Goal: Task Accomplishment & Management: Complete application form

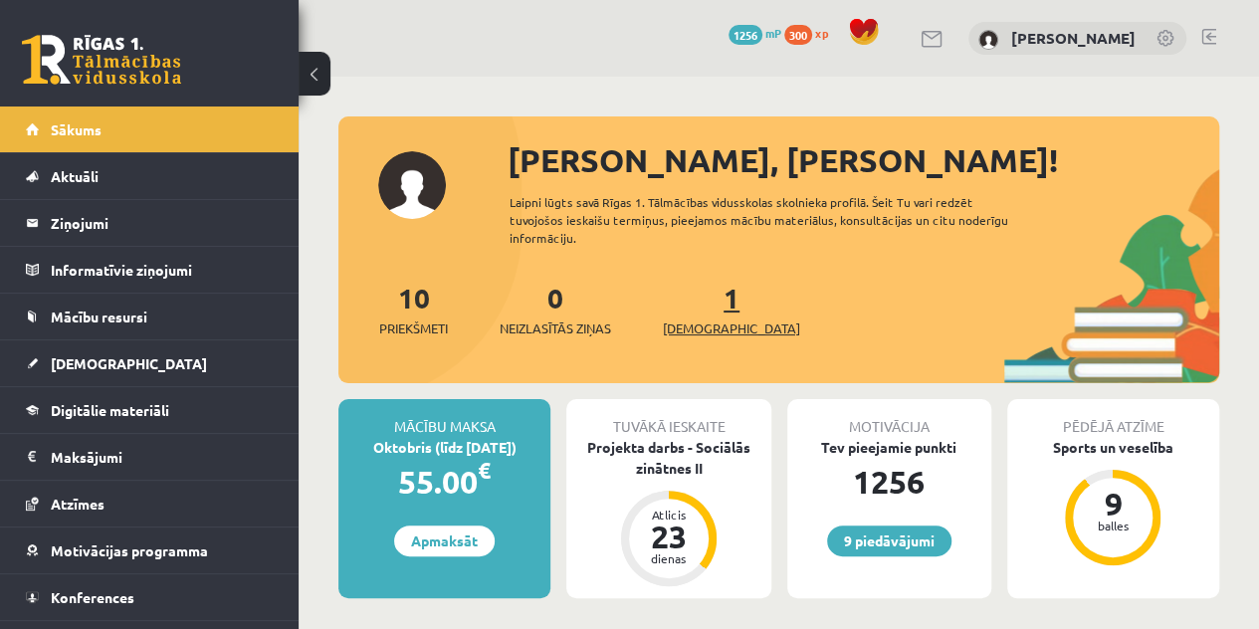
click at [693, 305] on link "1 Ieskaites" at bounding box center [731, 309] width 137 height 59
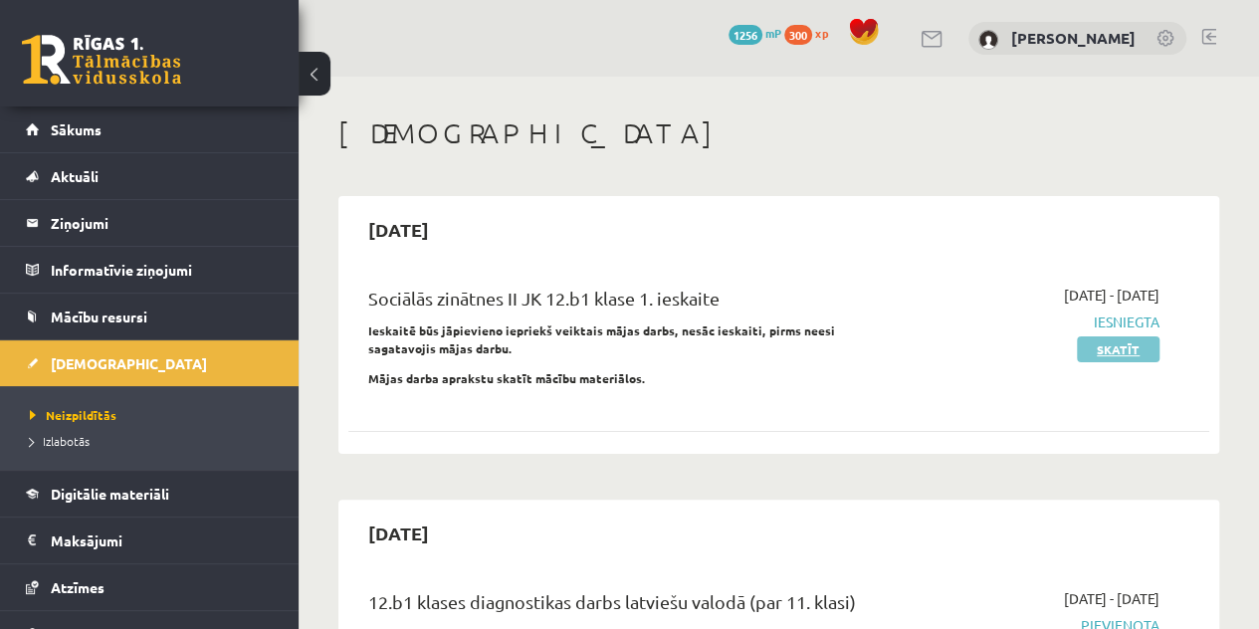
click at [1130, 339] on link "Skatīt" at bounding box center [1118, 349] width 83 height 26
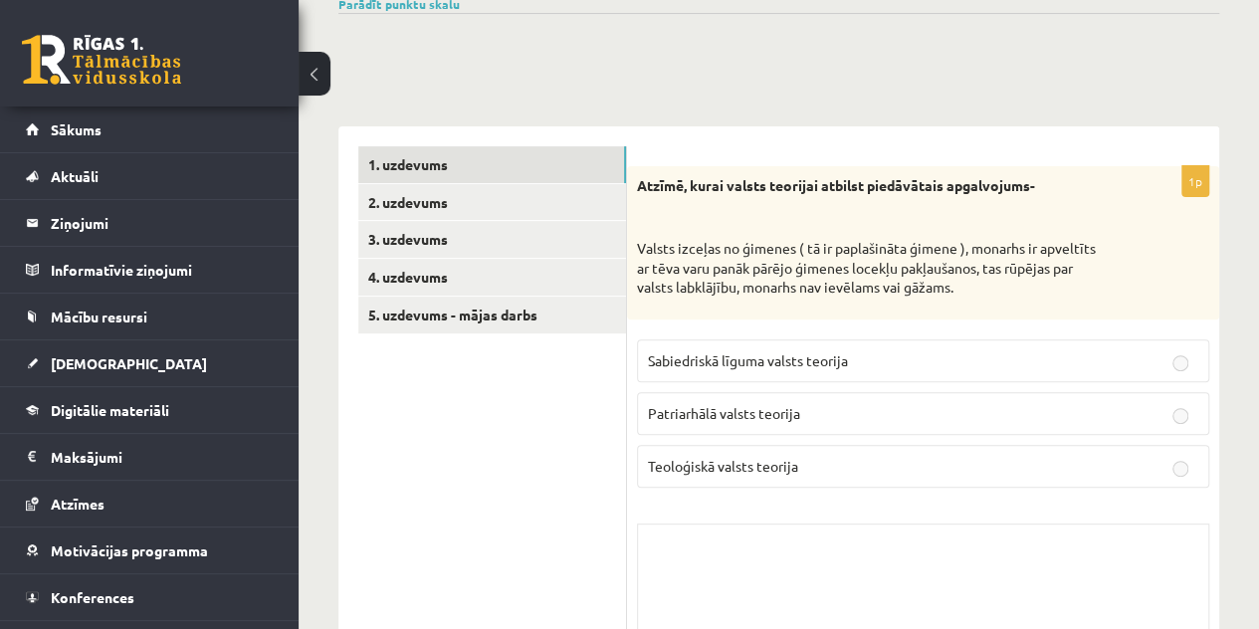
scroll to position [240, 0]
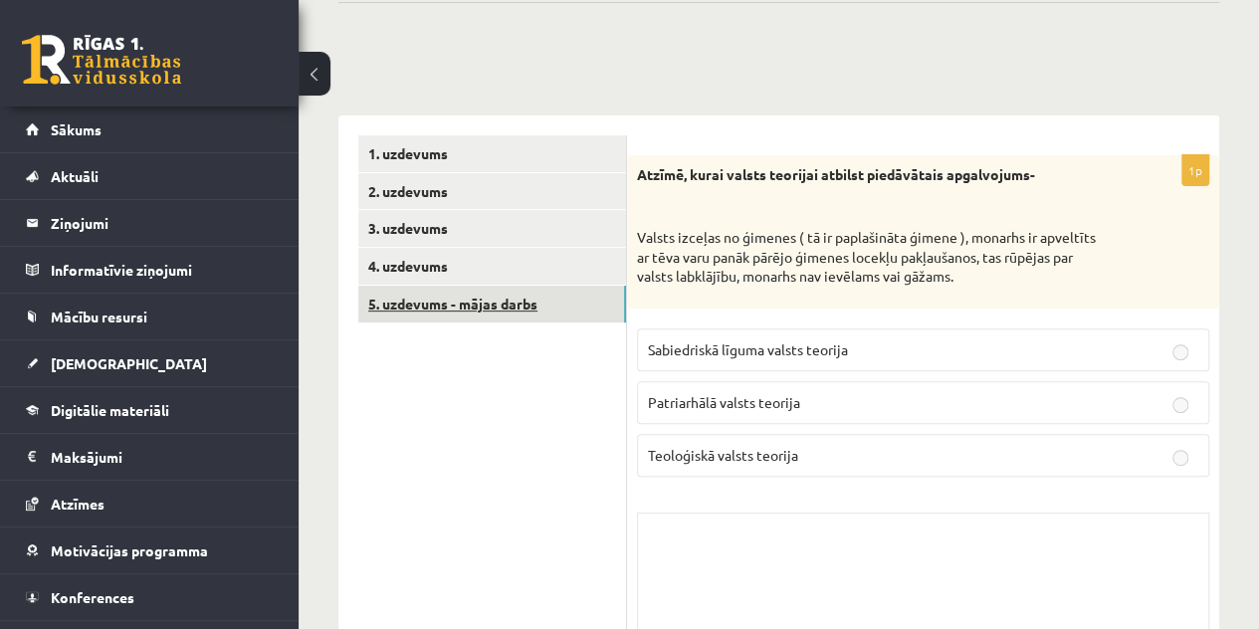
click at [560, 303] on link "5. uzdevums - mājas darbs" at bounding box center [492, 304] width 268 height 37
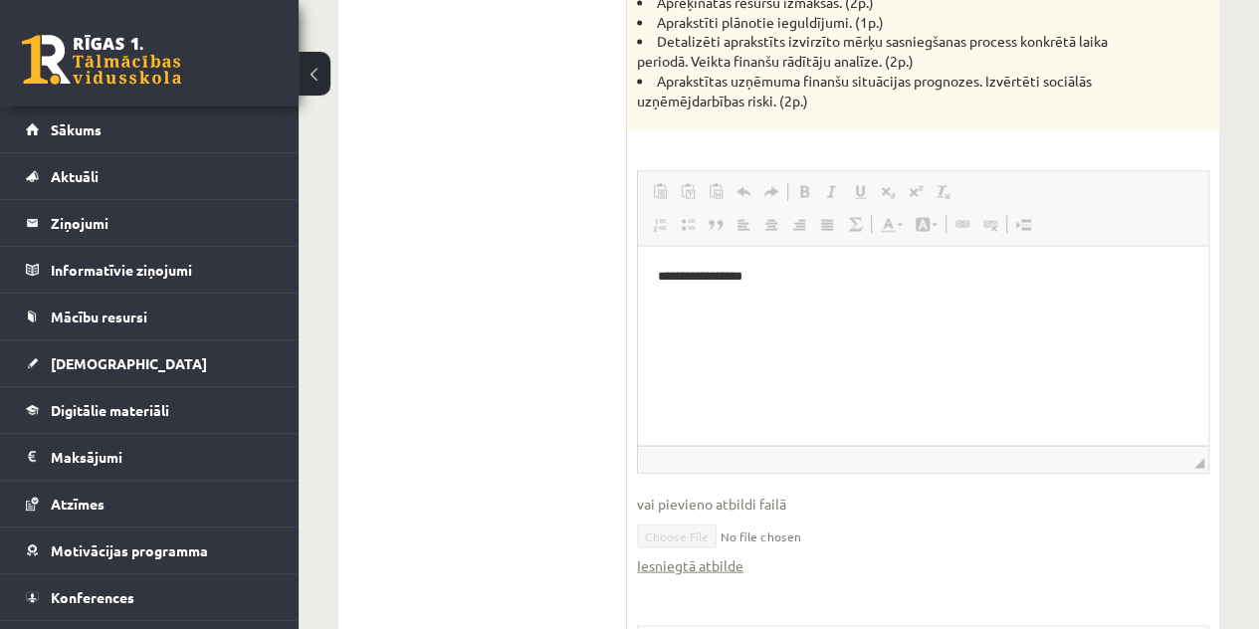
scroll to position [1811, 0]
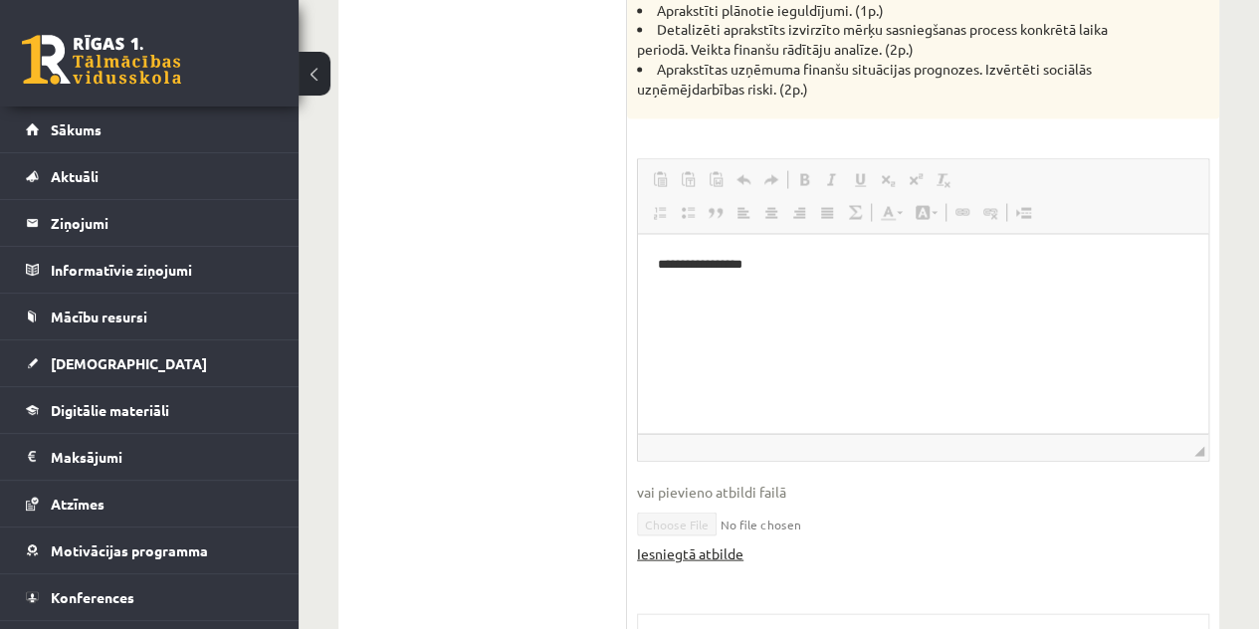
click at [720, 553] on link "Iesniegtā atbilde" at bounding box center [690, 552] width 106 height 21
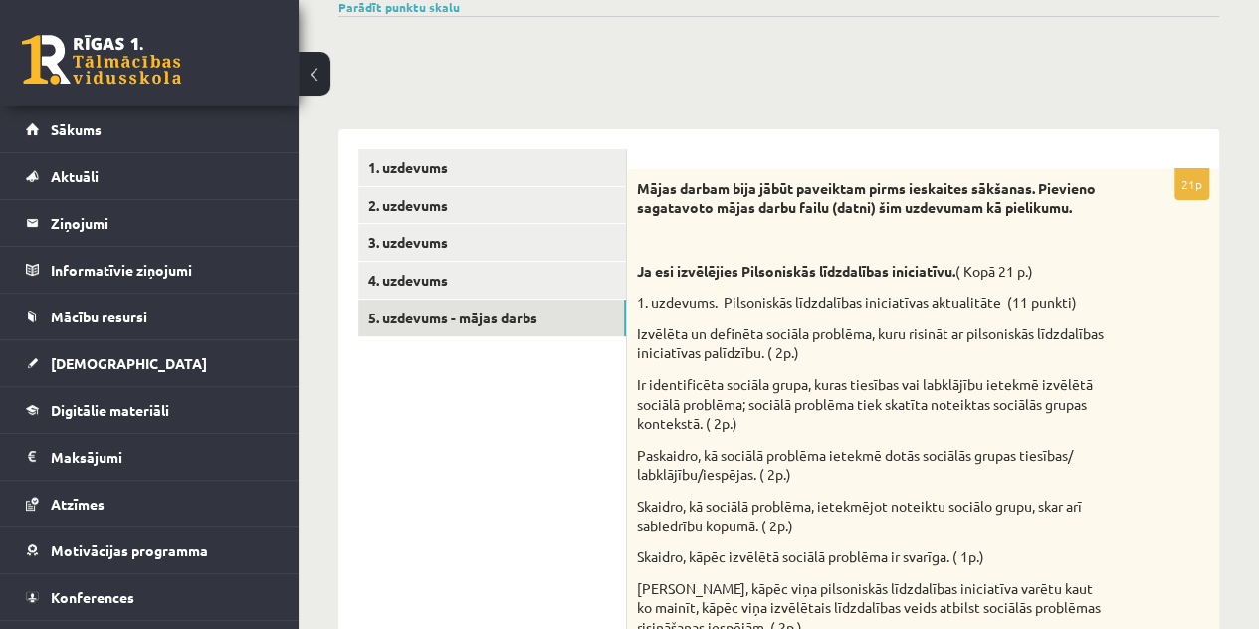
scroll to position [0, 0]
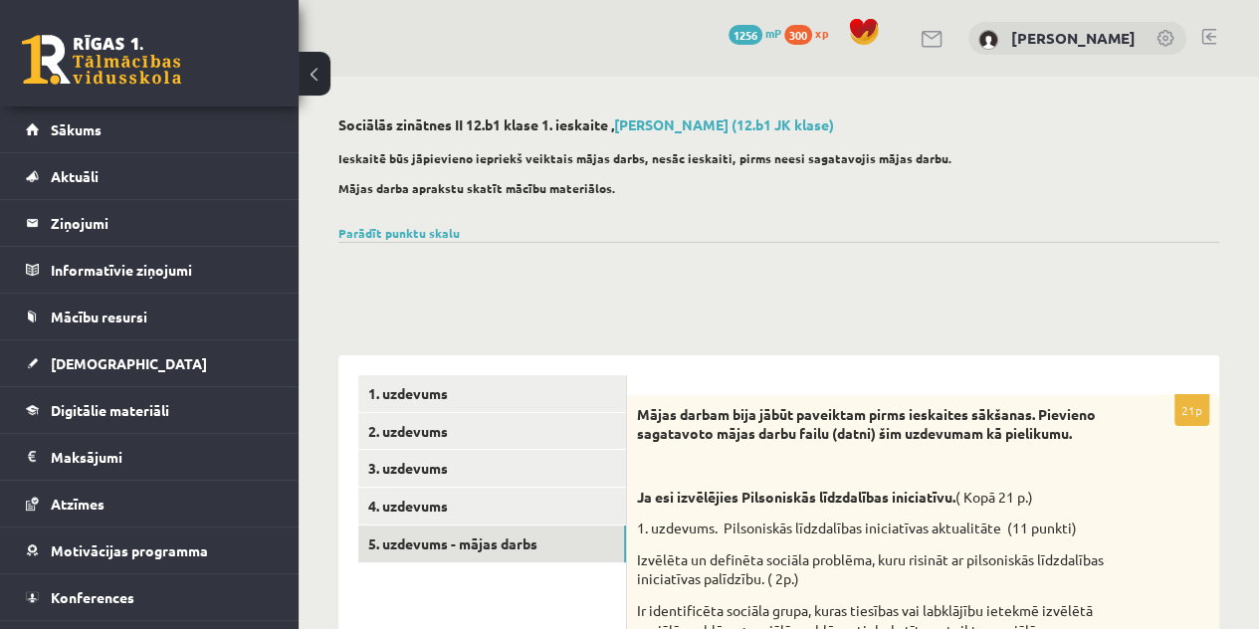
click at [317, 81] on button at bounding box center [315, 74] width 32 height 44
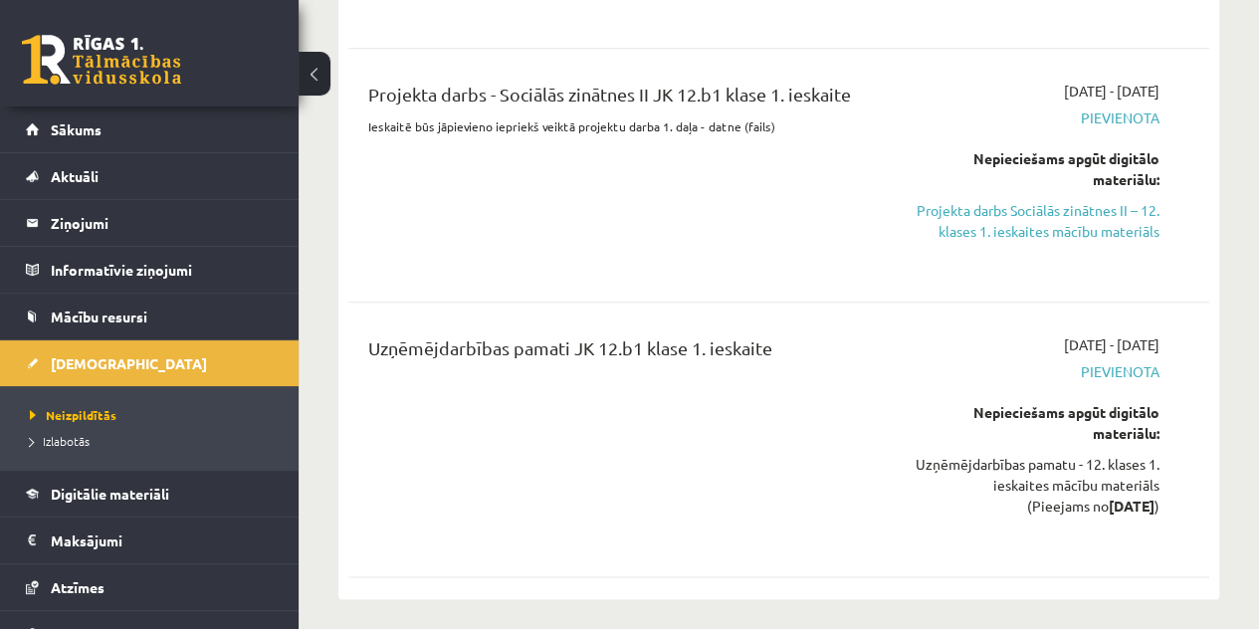
scroll to position [1144, 0]
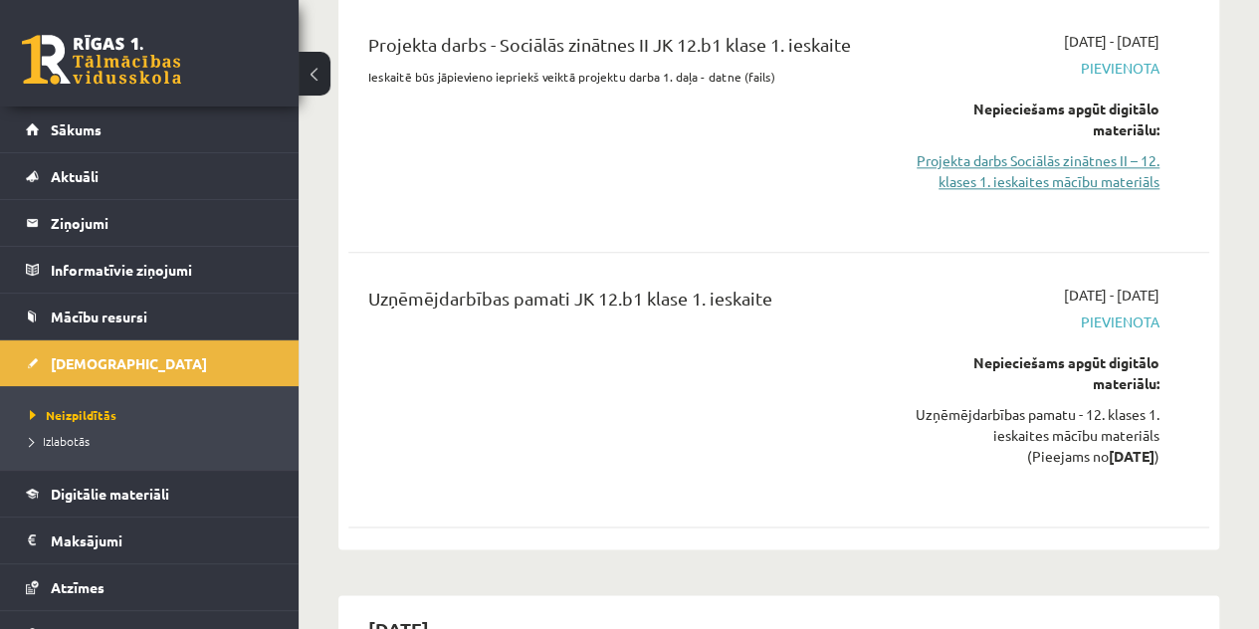
click at [1122, 150] on link "Projekta darbs Sociālās zinātnes II – 12. klases 1. ieskaites mācību materiāls" at bounding box center [1037, 171] width 244 height 42
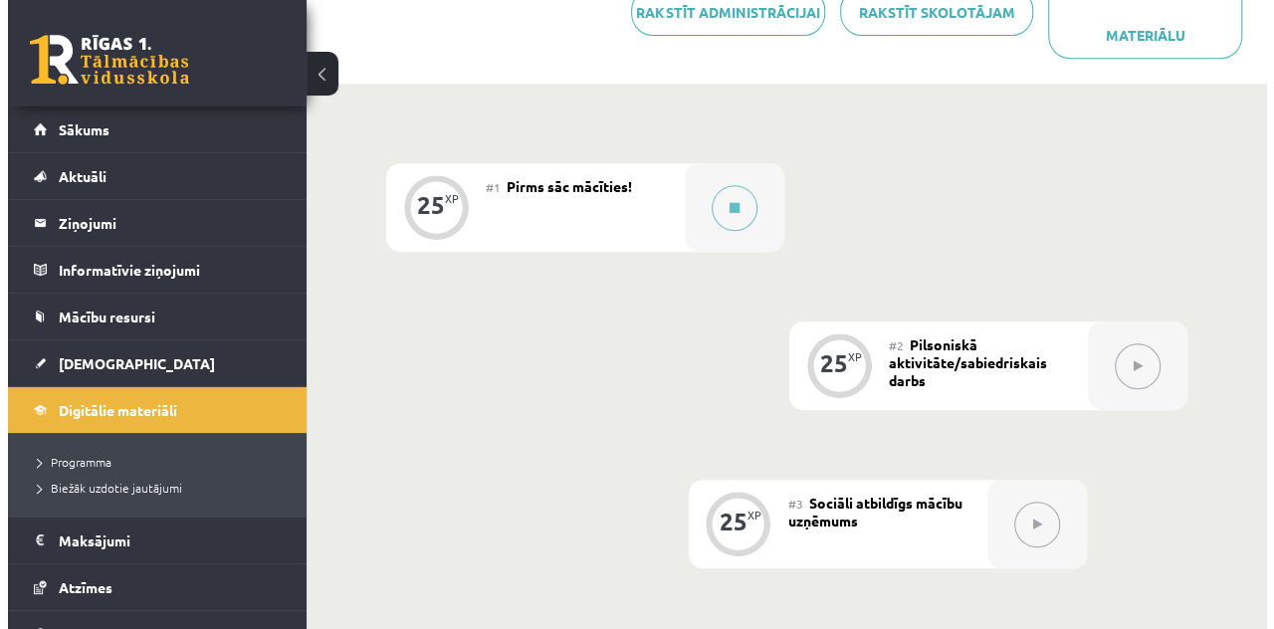
scroll to position [435, 0]
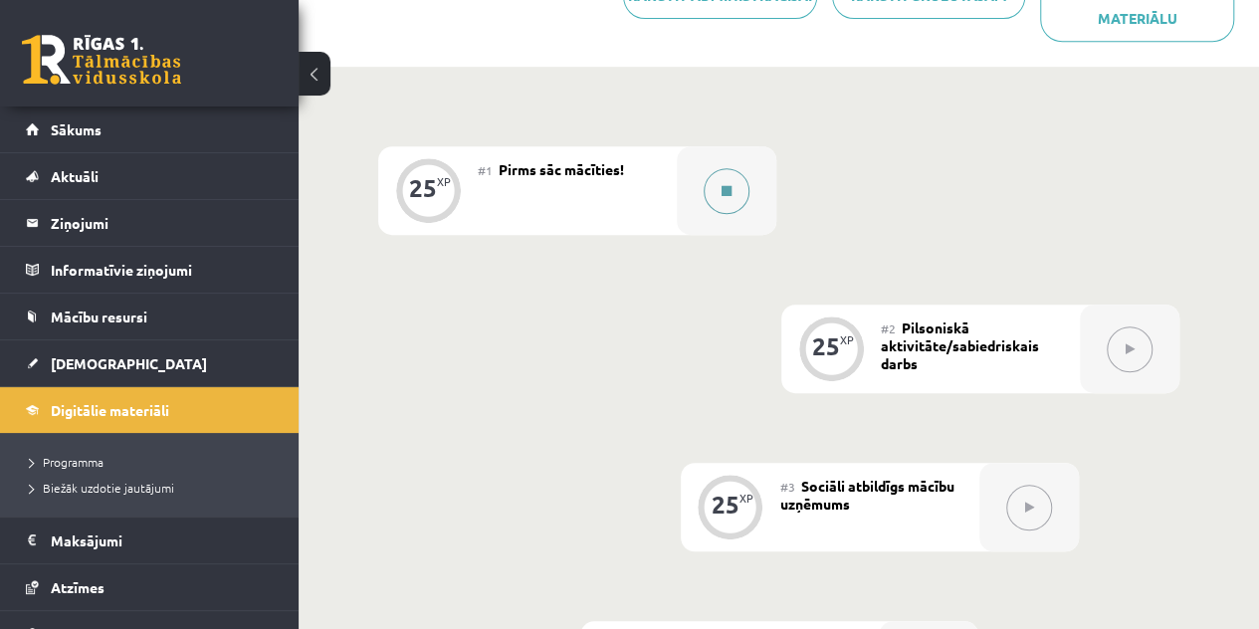
click at [707, 190] on button at bounding box center [727, 191] width 46 height 46
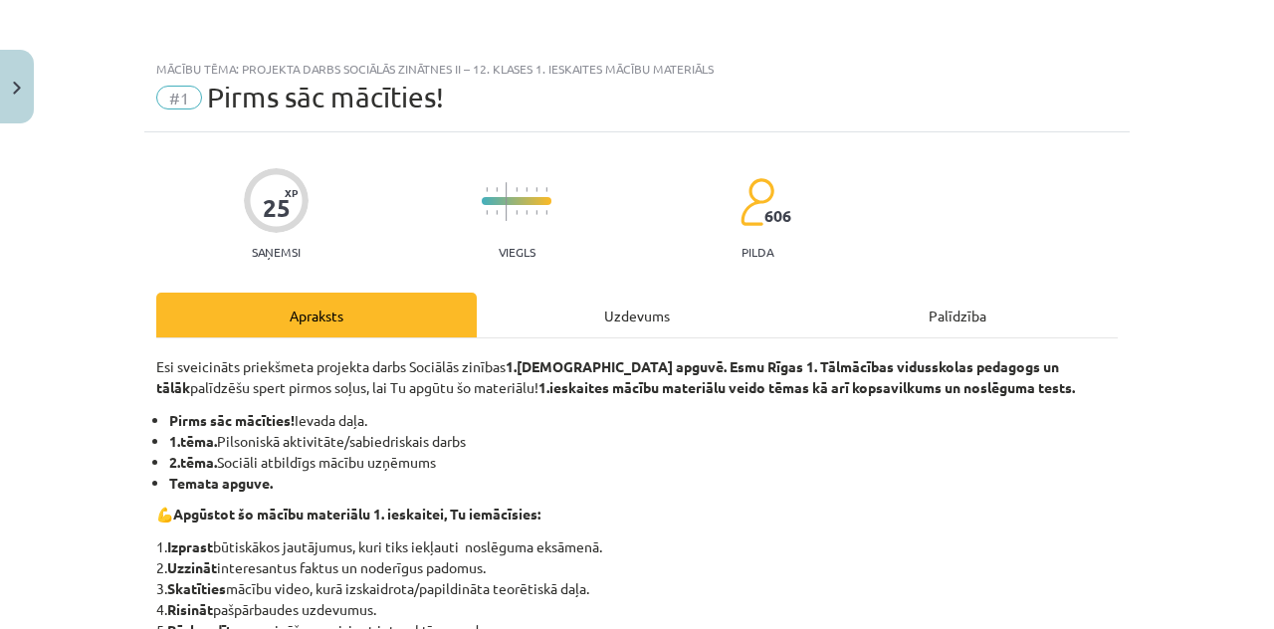
click at [641, 325] on div "Uzdevums" at bounding box center [637, 315] width 320 height 45
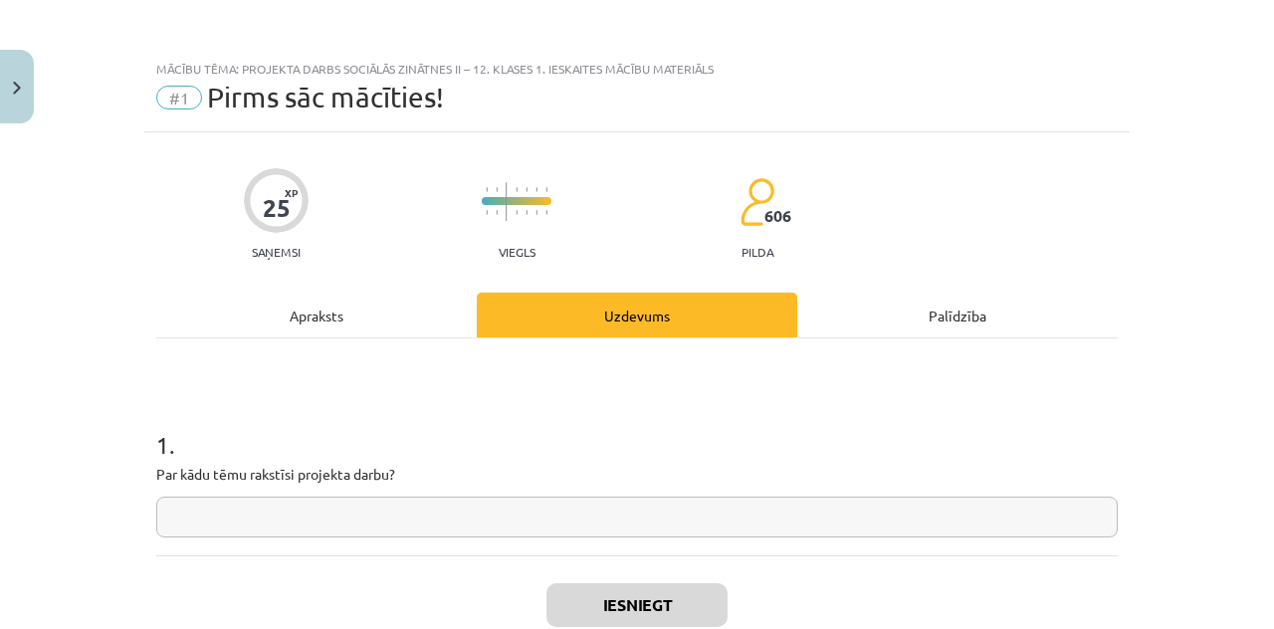
scroll to position [50, 0]
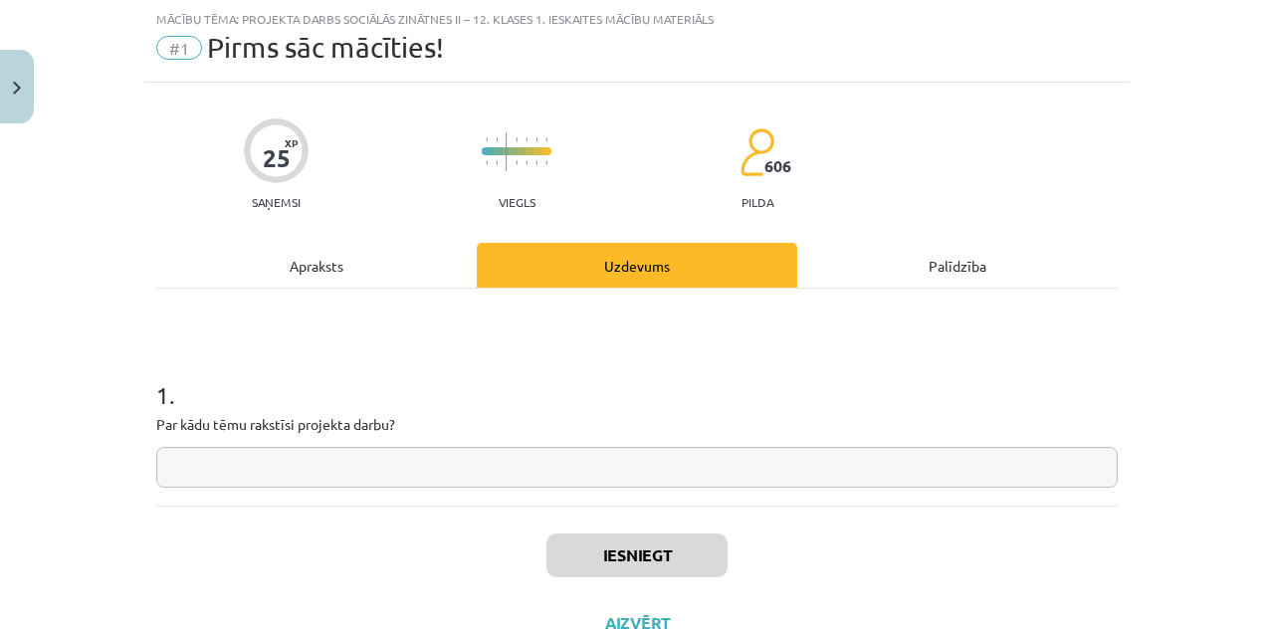
click at [295, 253] on div "Apraksts" at bounding box center [316, 265] width 320 height 45
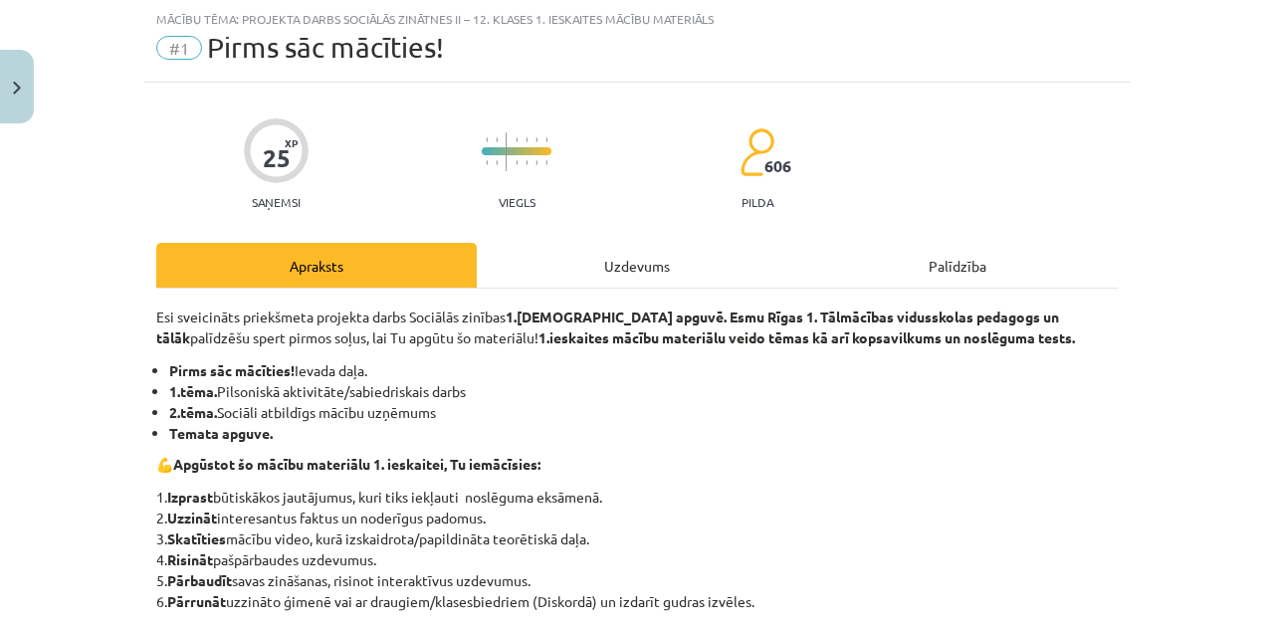
drag, startPoint x: 219, startPoint y: 387, endPoint x: 468, endPoint y: 391, distance: 248.8
click at [468, 391] on li "1.tēma. Pilsoniskā aktivitāte/sabiedriskais darbs" at bounding box center [643, 391] width 948 height 21
copy li "Pilsoniskā aktivitāte/sabiedriskais darbs"
click at [622, 272] on div "Uzdevums" at bounding box center [637, 265] width 320 height 45
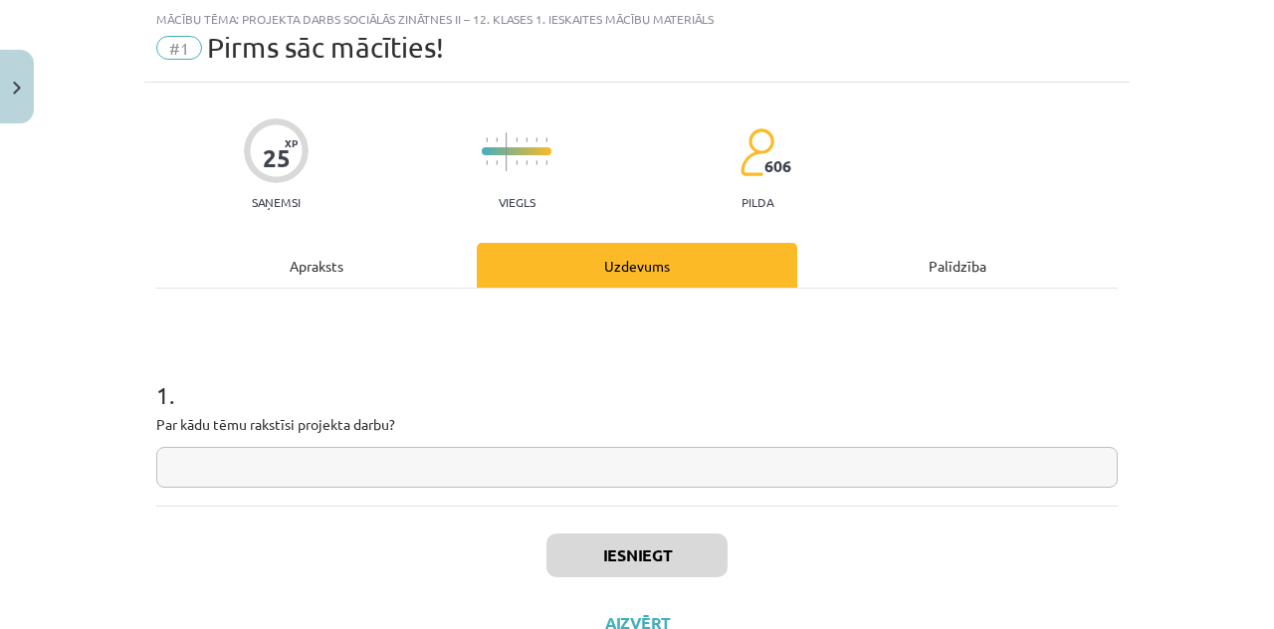
click at [496, 441] on div "1 . Par kādu tēmu rakstīsi projekta darbu?" at bounding box center [636, 416] width 961 height 141
click at [496, 442] on div "1 . Par kādu tēmu rakstīsi projekta darbu?" at bounding box center [636, 416] width 961 height 141
click at [498, 456] on input "text" at bounding box center [636, 467] width 961 height 41
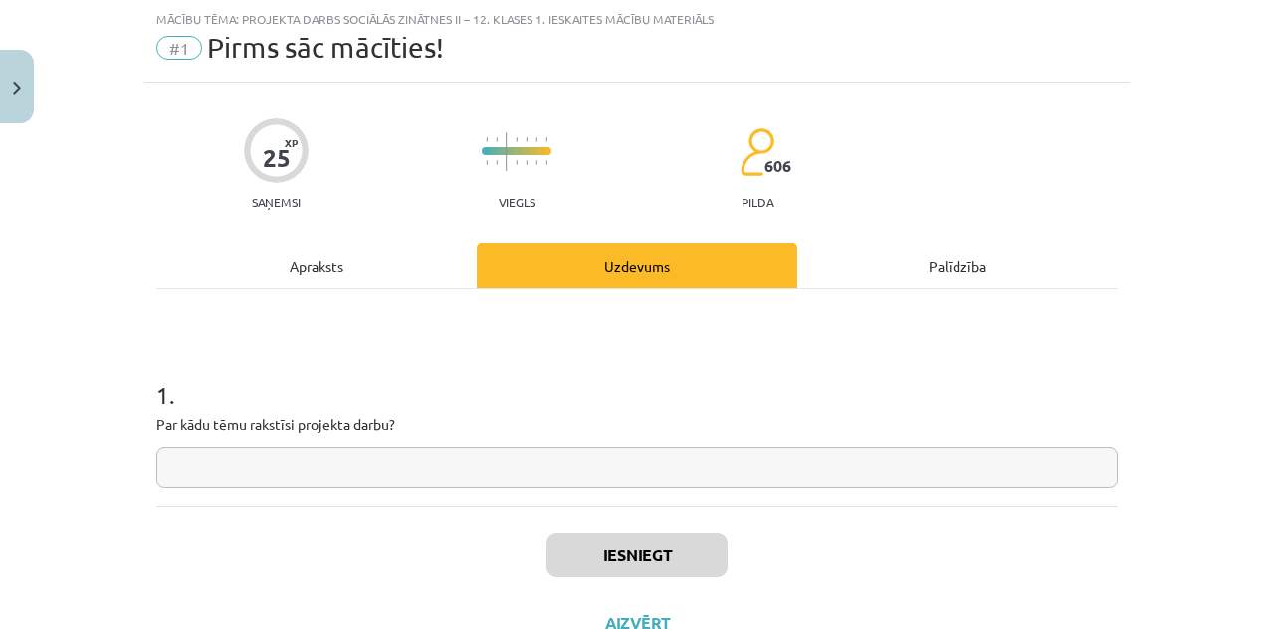
paste input "**********"
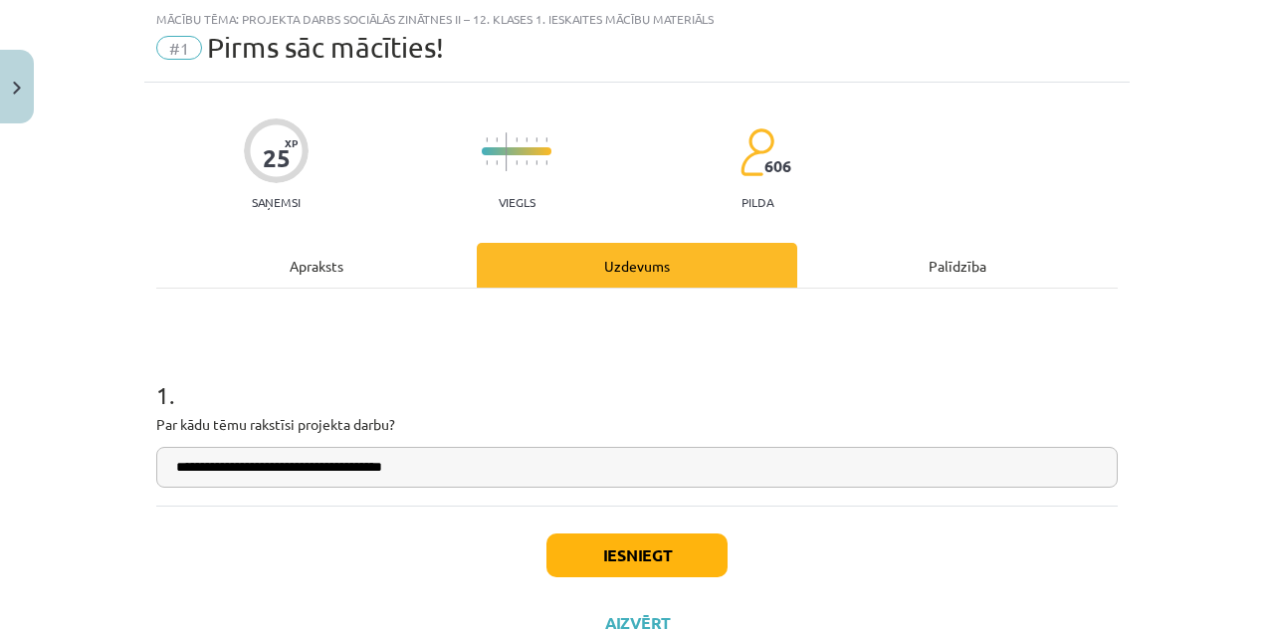
type input "**********"
click at [582, 540] on button "Iesniegt" at bounding box center [636, 555] width 181 height 44
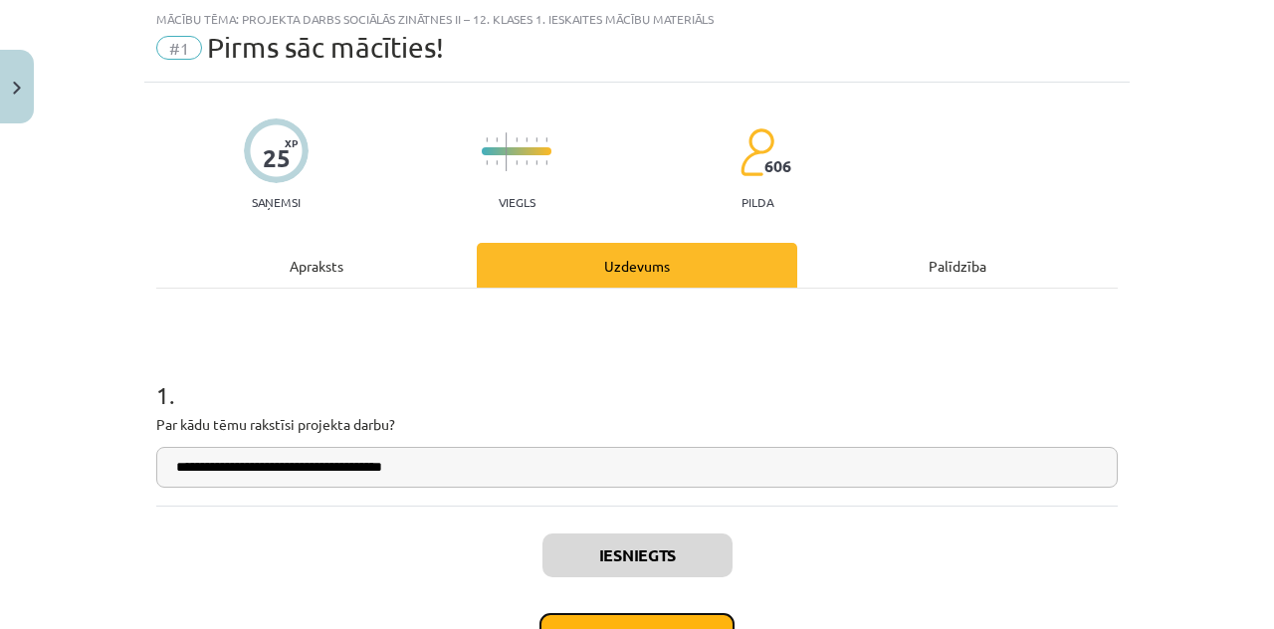
click at [635, 617] on button "Nākamā nodarbība" at bounding box center [636, 636] width 195 height 46
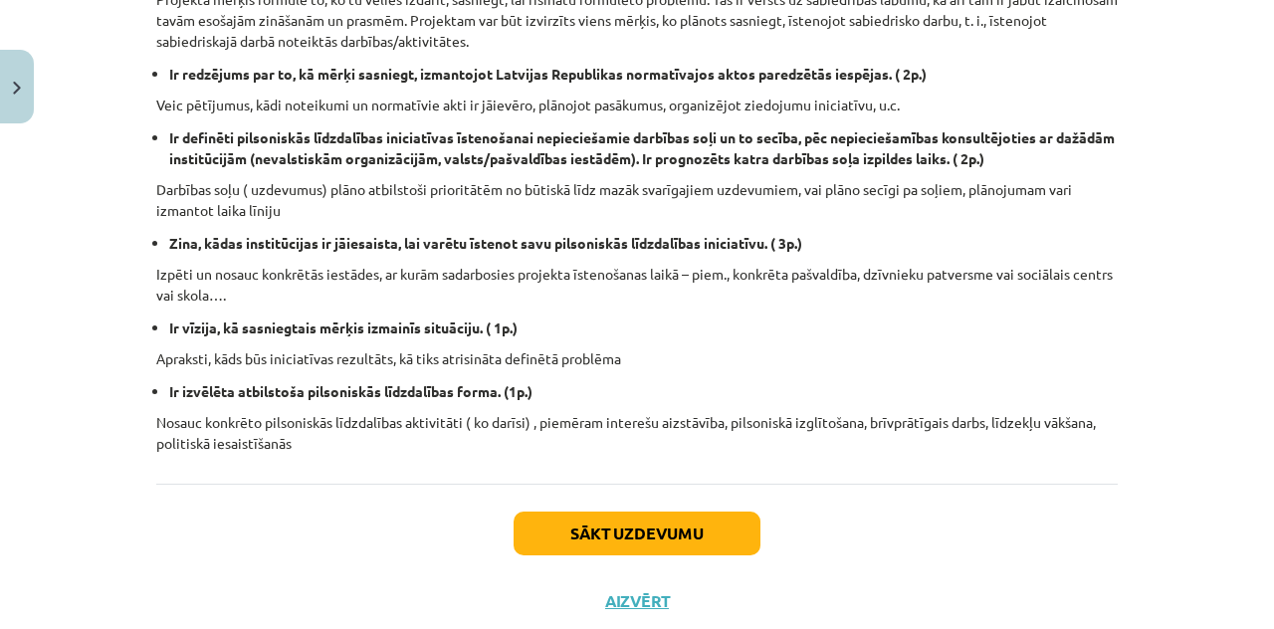
scroll to position [725, 0]
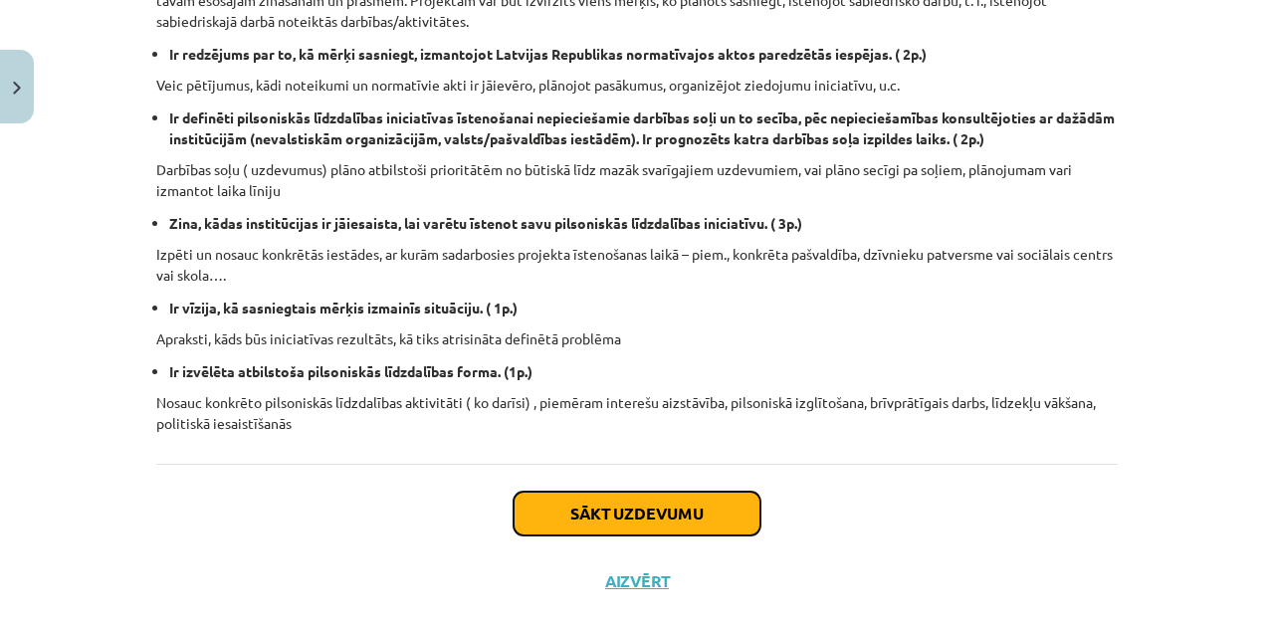
click at [726, 511] on button "Sākt uzdevumu" at bounding box center [636, 514] width 247 height 44
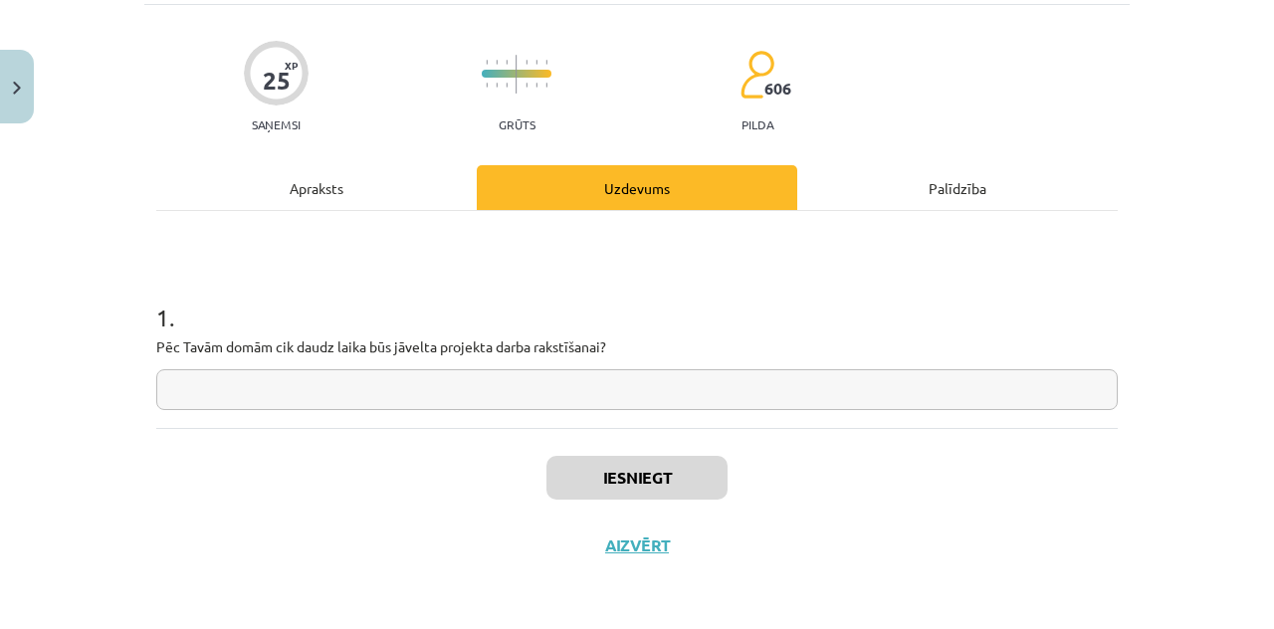
scroll to position [50, 0]
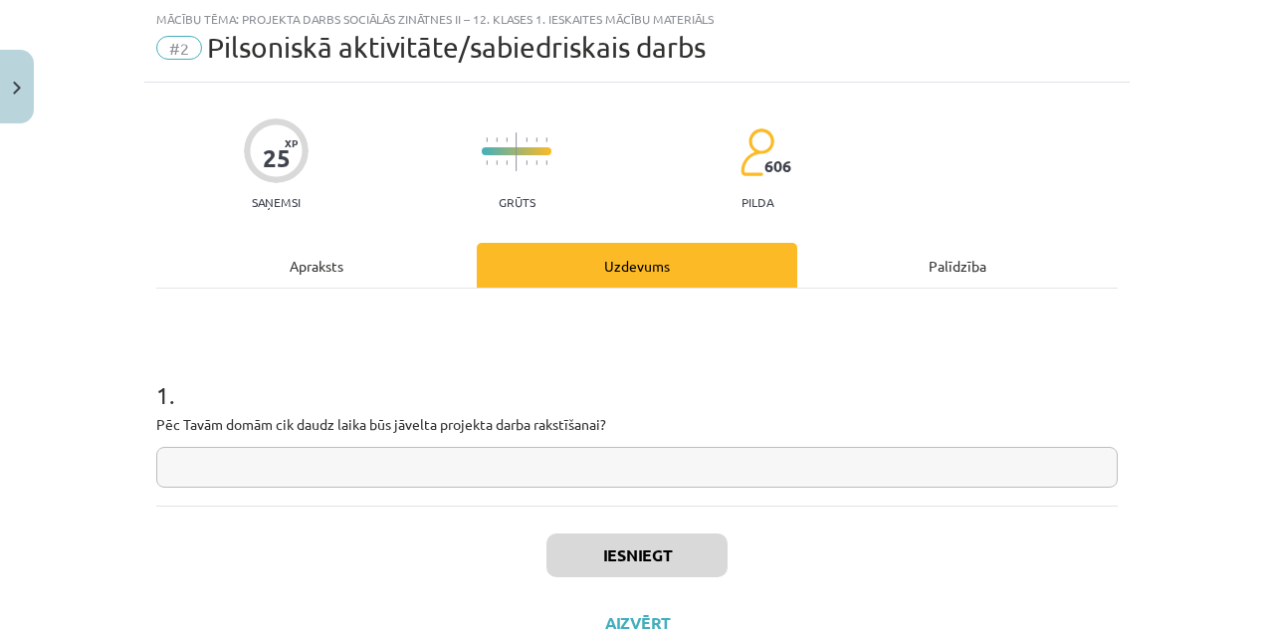
click at [722, 473] on input "text" at bounding box center [636, 467] width 961 height 41
click at [643, 407] on div "1 . Pēc Tavām domām cik daudz laika būs jāvelta projekta darba rakstīšanai?" at bounding box center [636, 416] width 961 height 141
click at [629, 445] on div "1 . Pēc Tavām domām cik daudz laika būs jāvelta projekta darba rakstīšanai?" at bounding box center [636, 416] width 961 height 141
click at [628, 447] on input "text" at bounding box center [636, 467] width 961 height 41
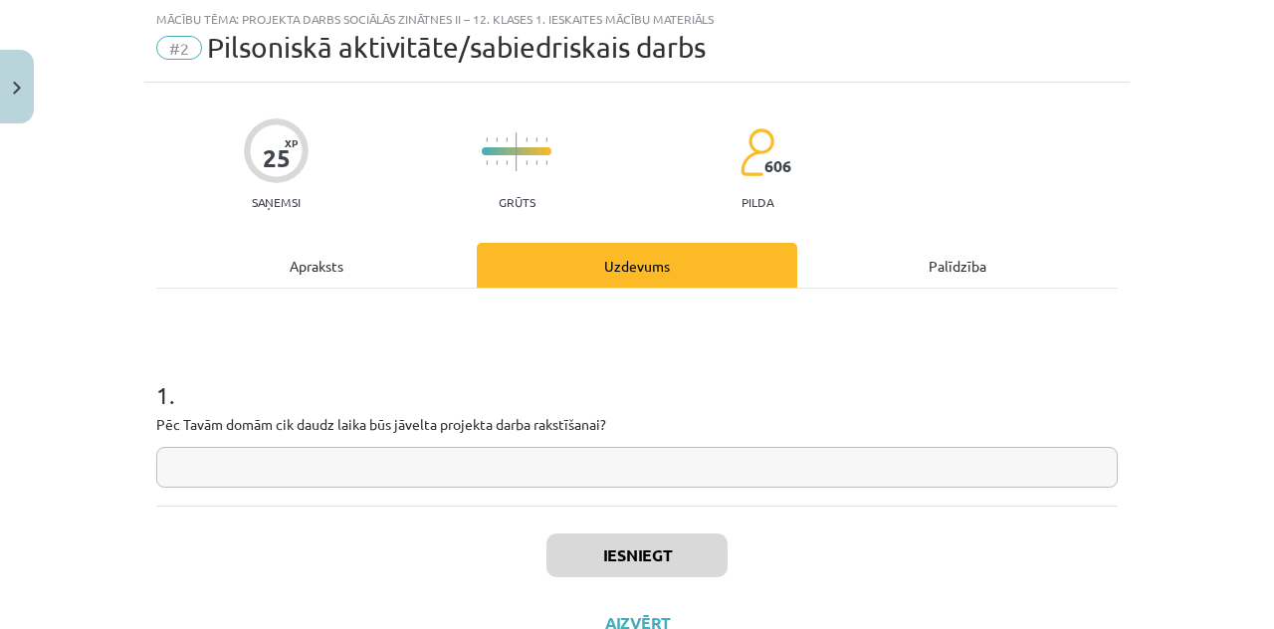
click at [628, 447] on input "text" at bounding box center [636, 467] width 961 height 41
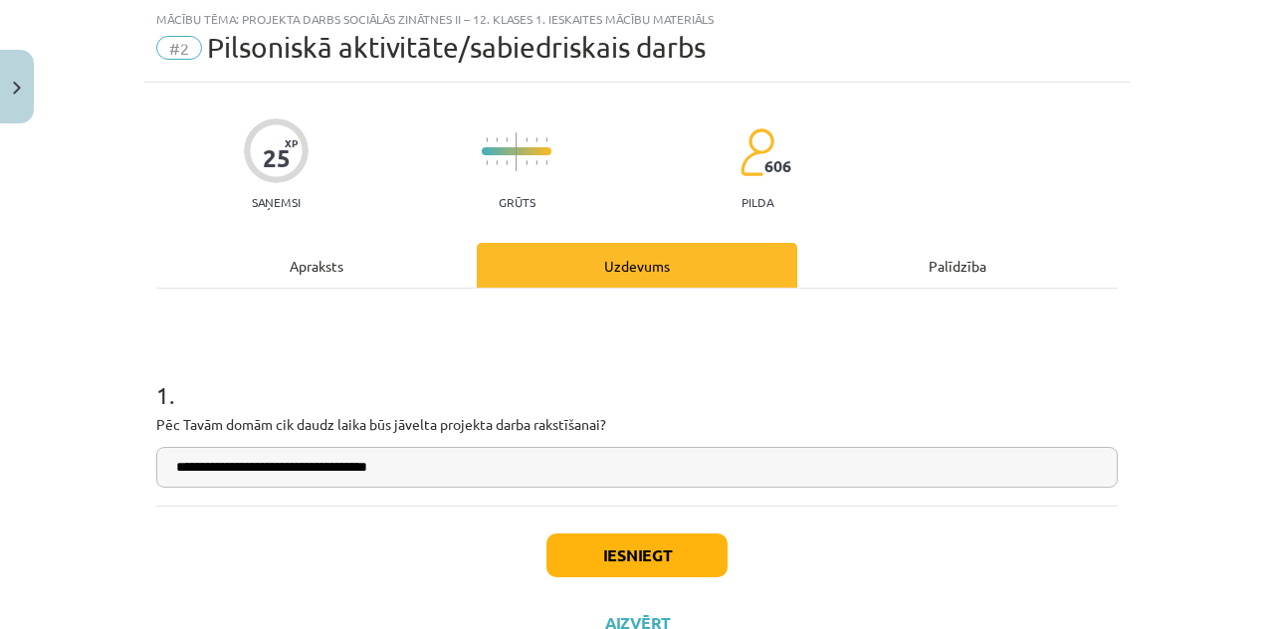
type input "**********"
click at [668, 537] on button "Iesniegt" at bounding box center [636, 555] width 181 height 44
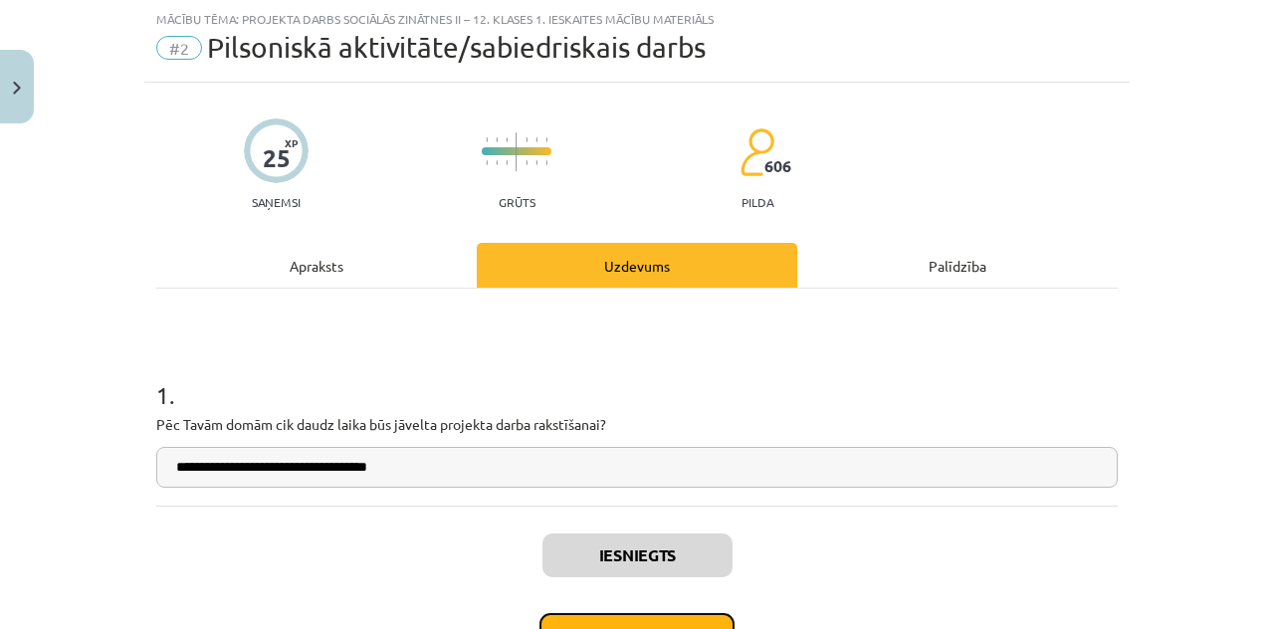
click at [667, 613] on button "Nākamā nodarbība" at bounding box center [636, 636] width 195 height 46
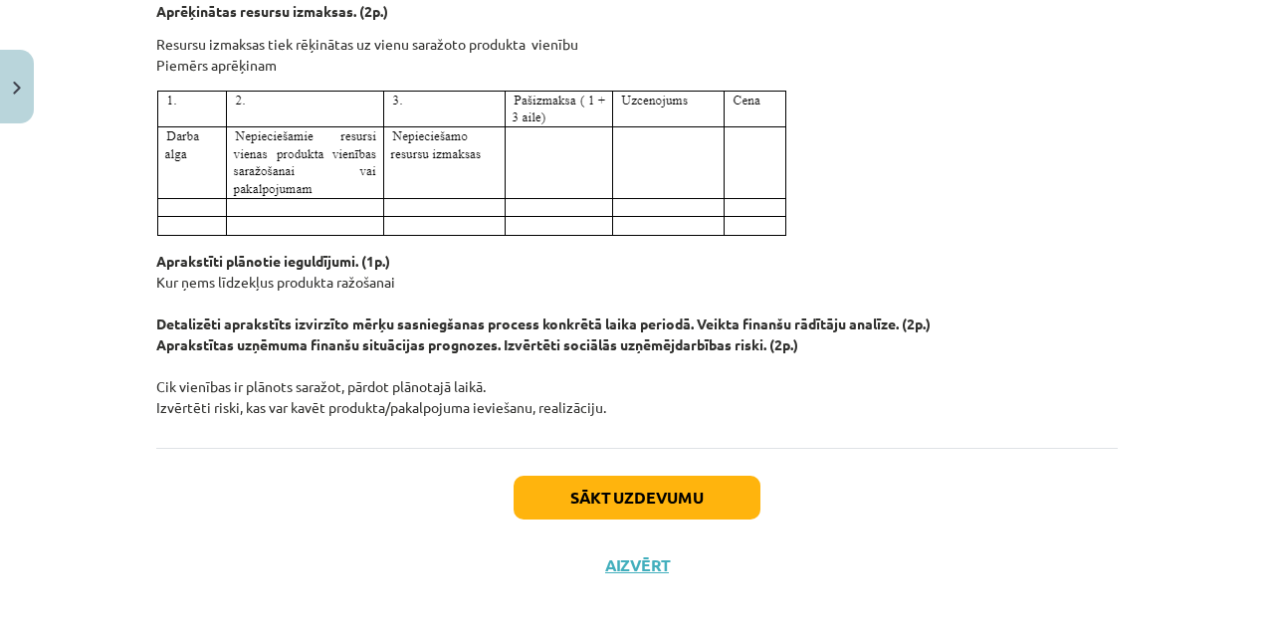
scroll to position [2391, 0]
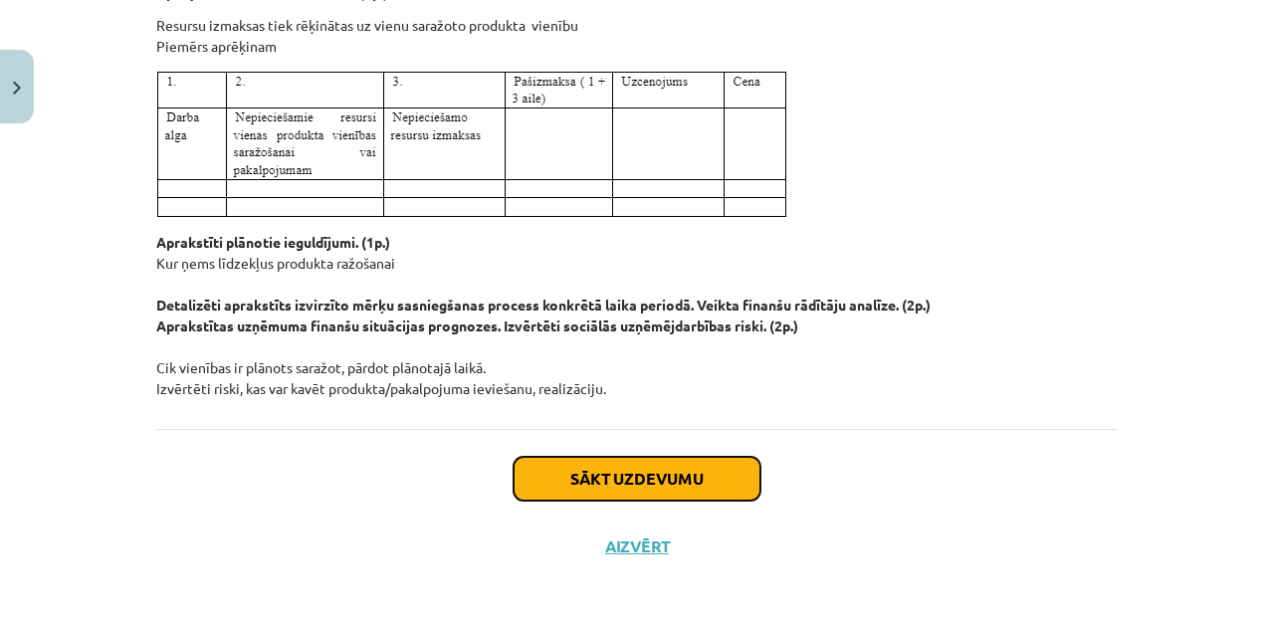
click at [723, 477] on button "Sākt uzdevumu" at bounding box center [636, 479] width 247 height 44
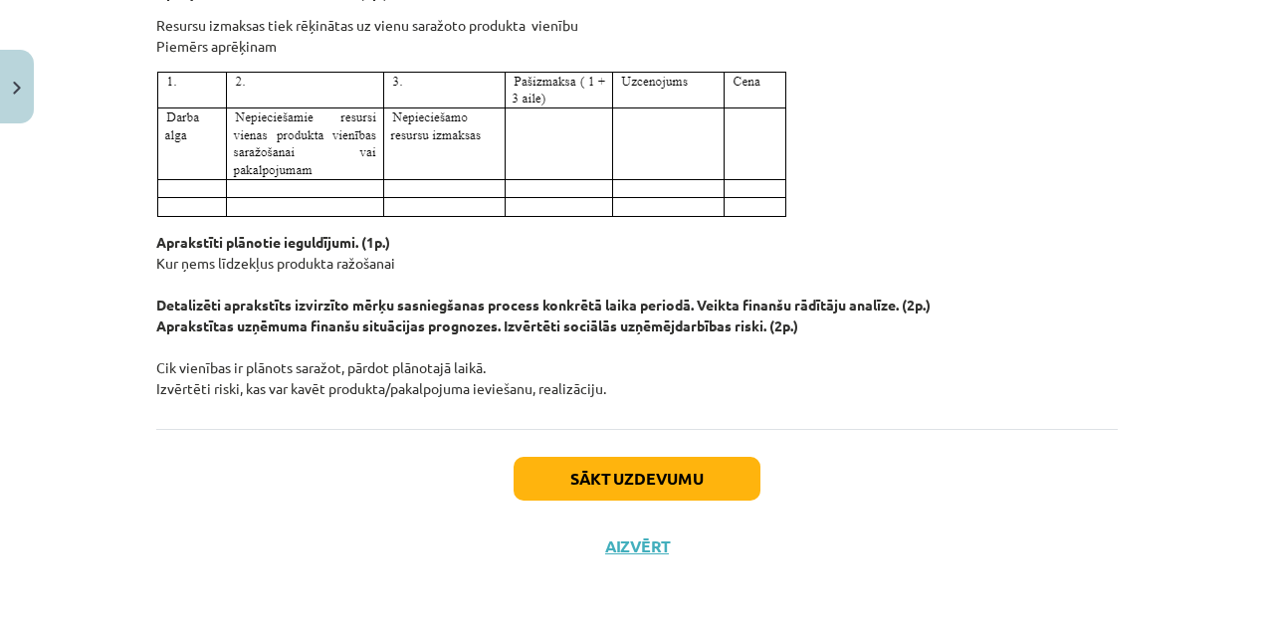
scroll to position [50, 0]
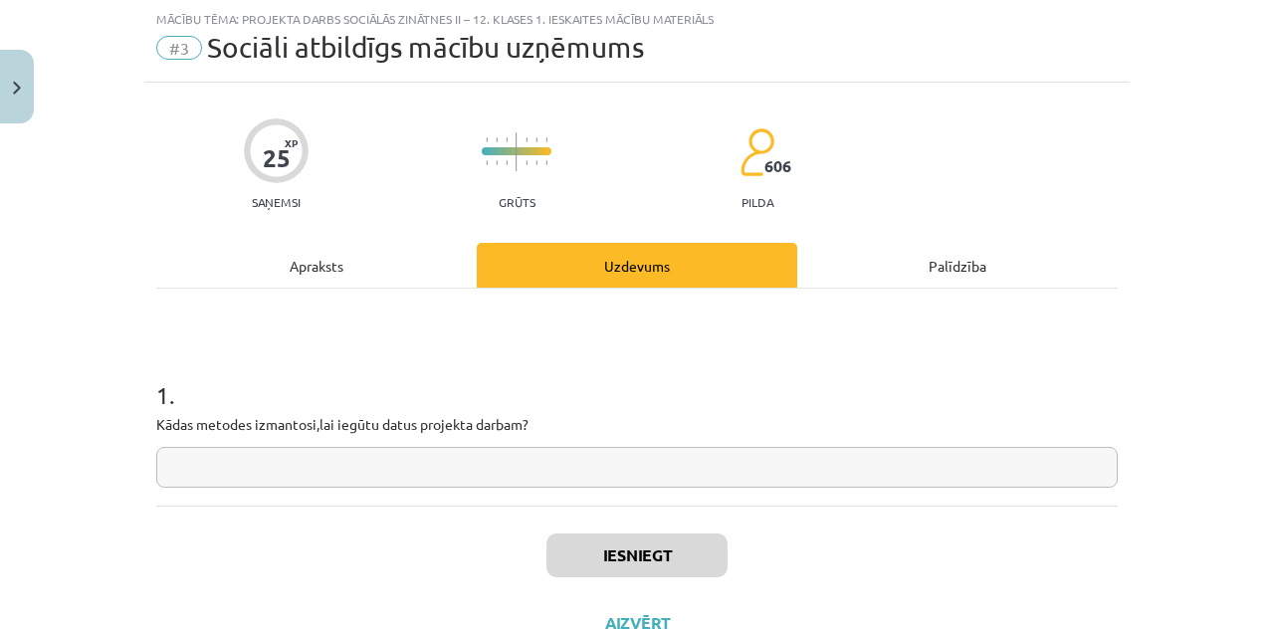
click at [693, 469] on input "text" at bounding box center [636, 467] width 961 height 41
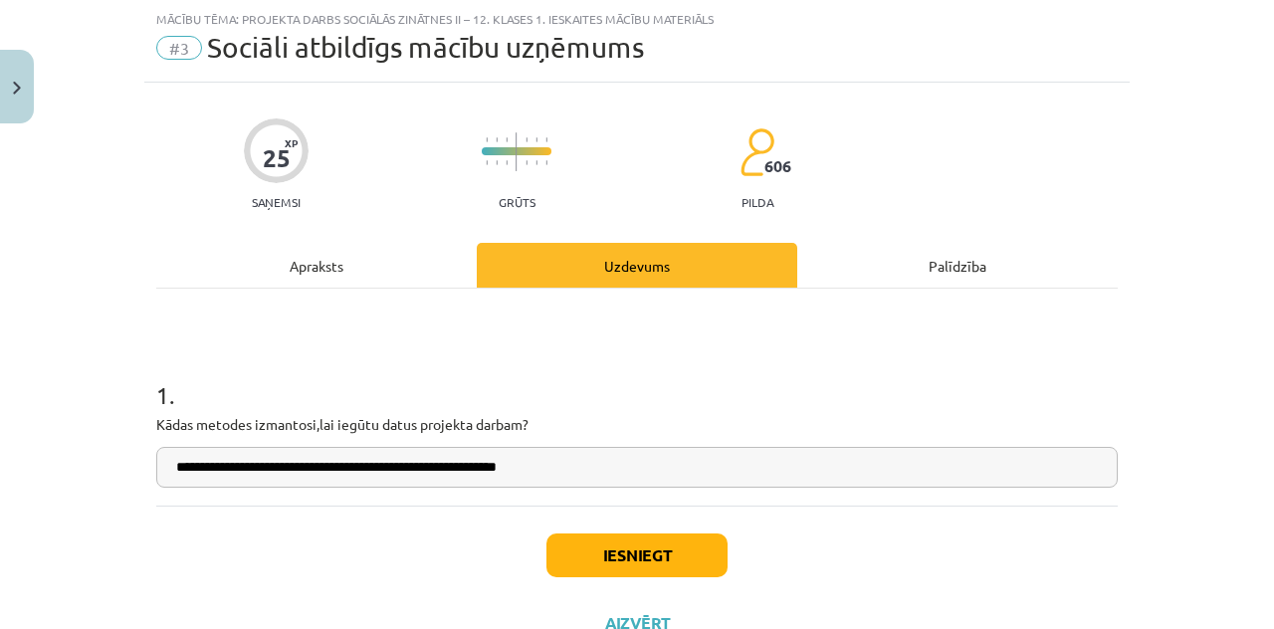
type input "**********"
click at [675, 536] on button "Iesniegt" at bounding box center [636, 555] width 181 height 44
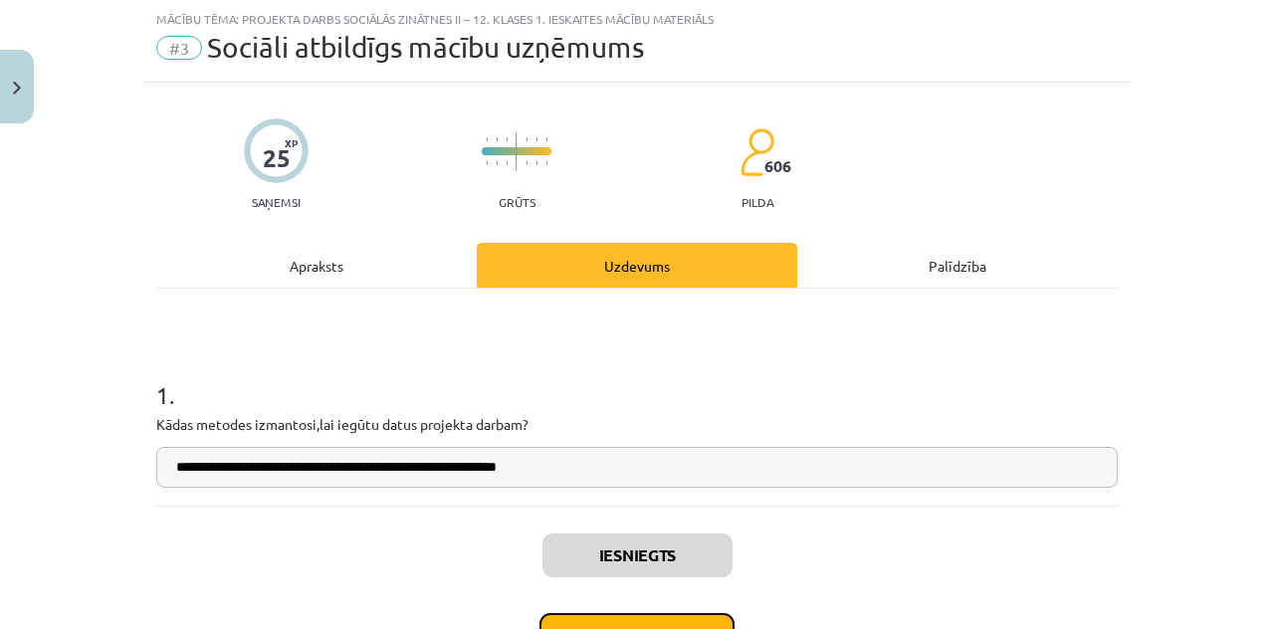
click at [701, 620] on button "Nākamā nodarbība" at bounding box center [636, 636] width 195 height 46
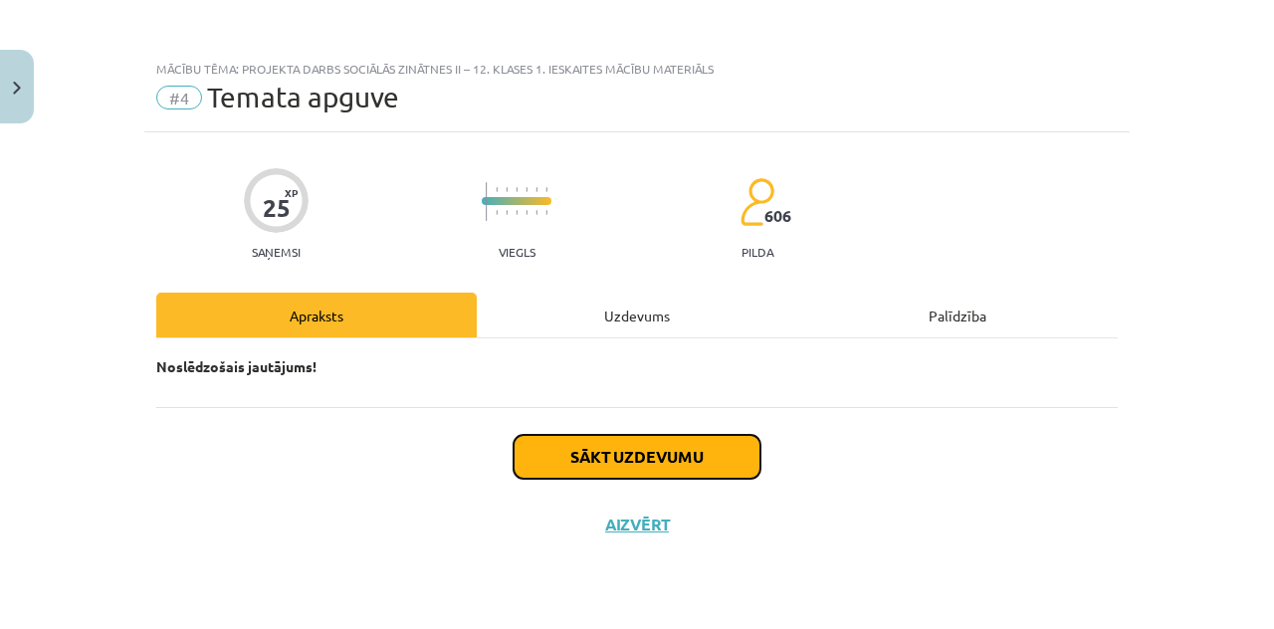
click at [681, 473] on button "Sākt uzdevumu" at bounding box center [636, 457] width 247 height 44
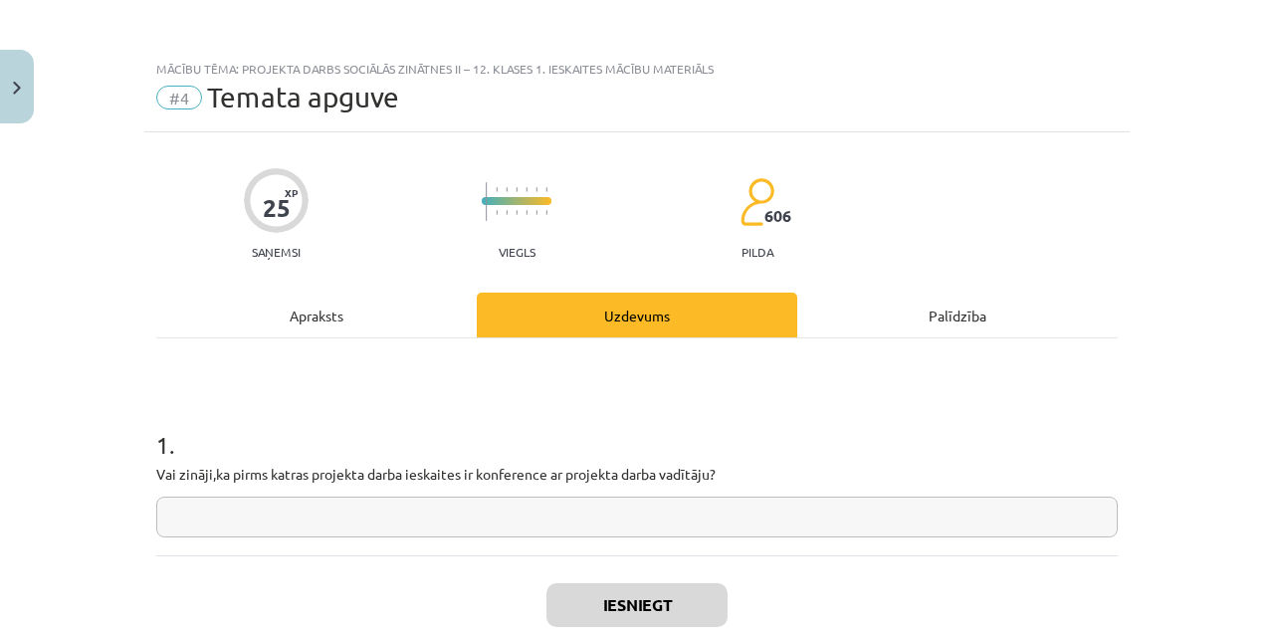
click at [673, 510] on input "text" at bounding box center [636, 517] width 961 height 41
type input "*"
type input "***"
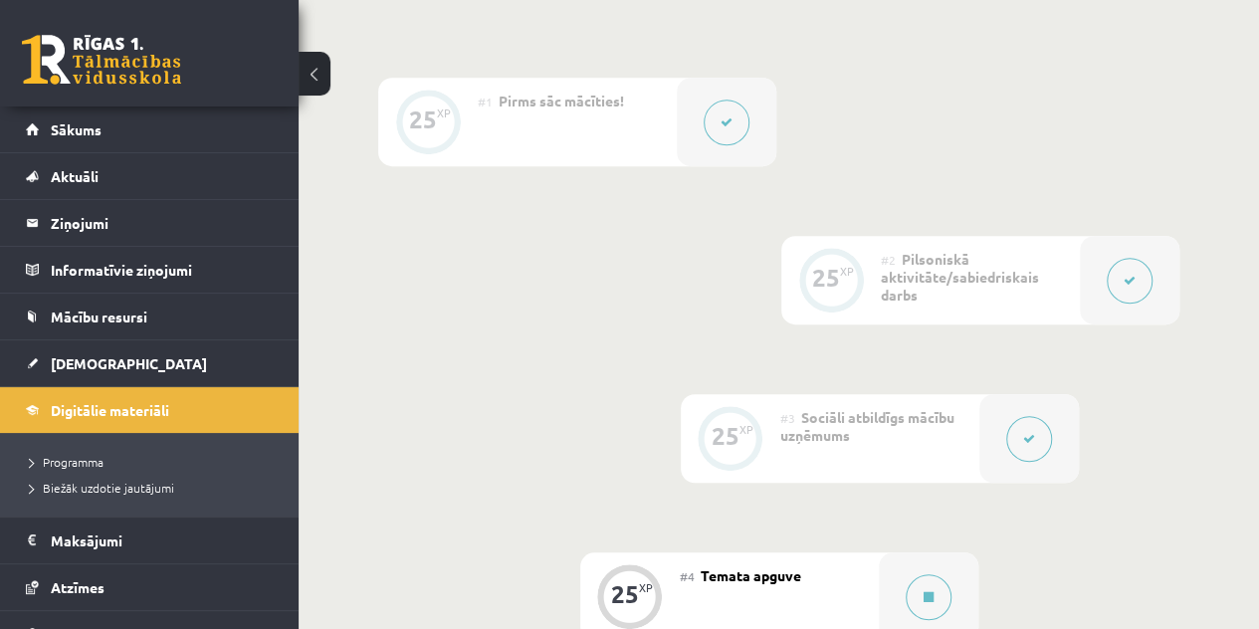
scroll to position [863, 0]
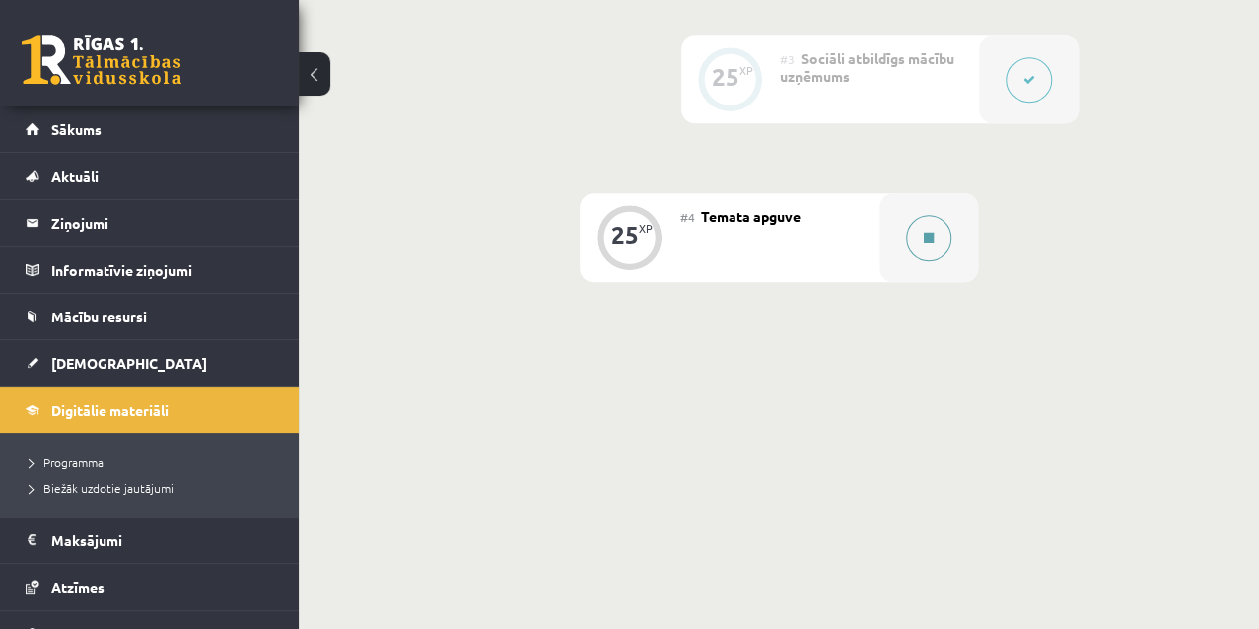
click at [915, 254] on button at bounding box center [929, 238] width 46 height 46
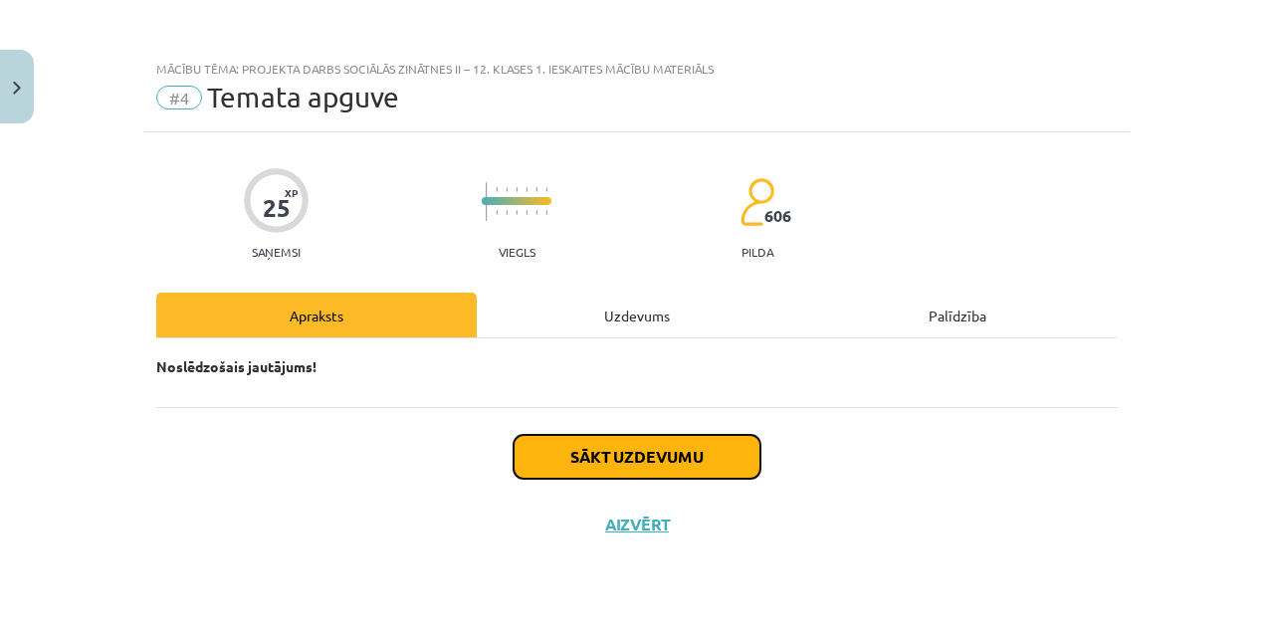
click at [615, 457] on button "Sākt uzdevumu" at bounding box center [636, 457] width 247 height 44
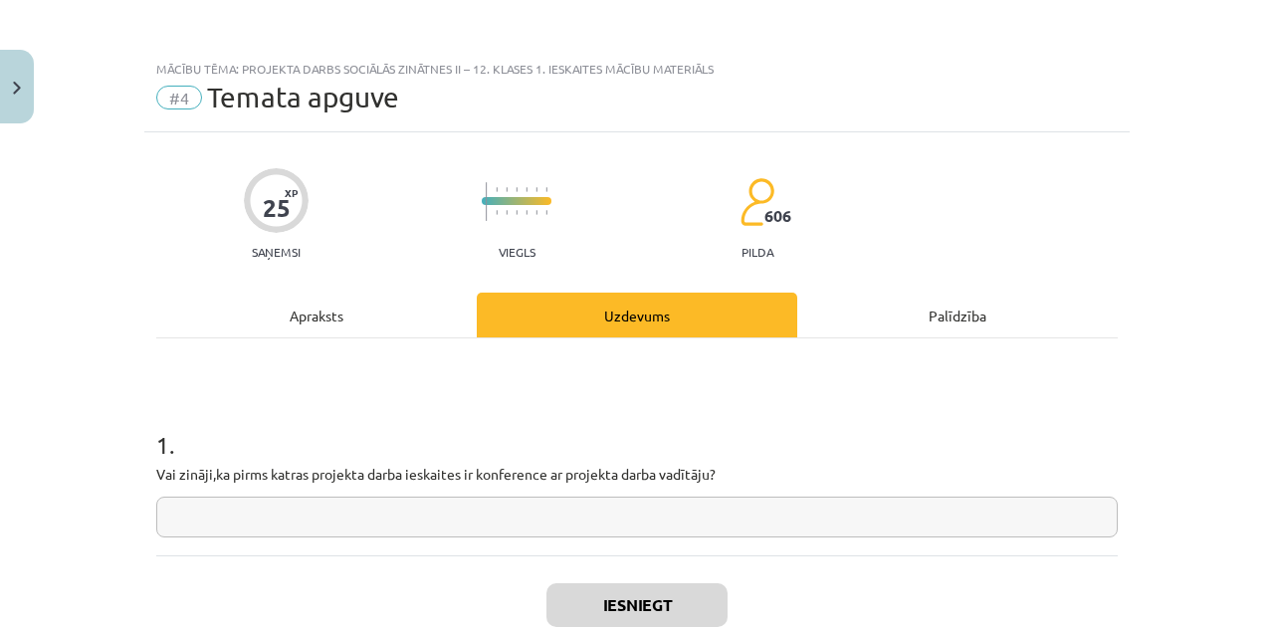
click at [628, 499] on input "text" at bounding box center [636, 517] width 961 height 41
type input "**"
click at [639, 574] on div "Iesniegt Aizvērt" at bounding box center [636, 624] width 961 height 139
click at [639, 576] on div "Iesniegt Aizvērt" at bounding box center [636, 624] width 961 height 139
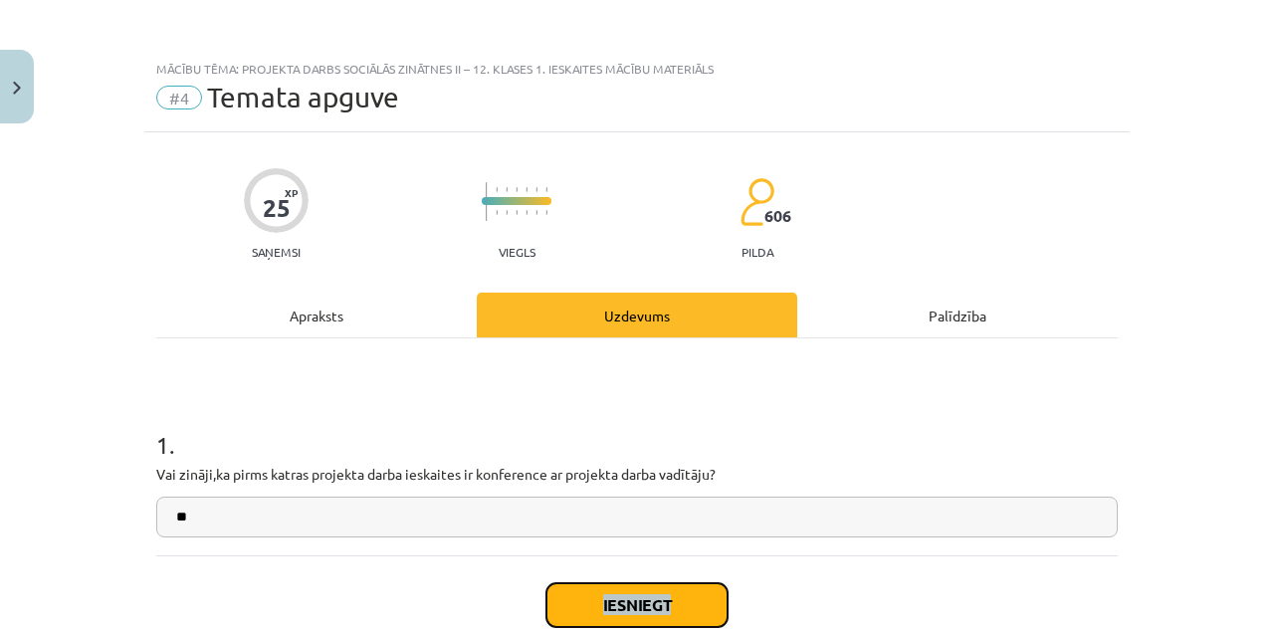
click at [683, 596] on button "Iesniegt" at bounding box center [636, 605] width 181 height 44
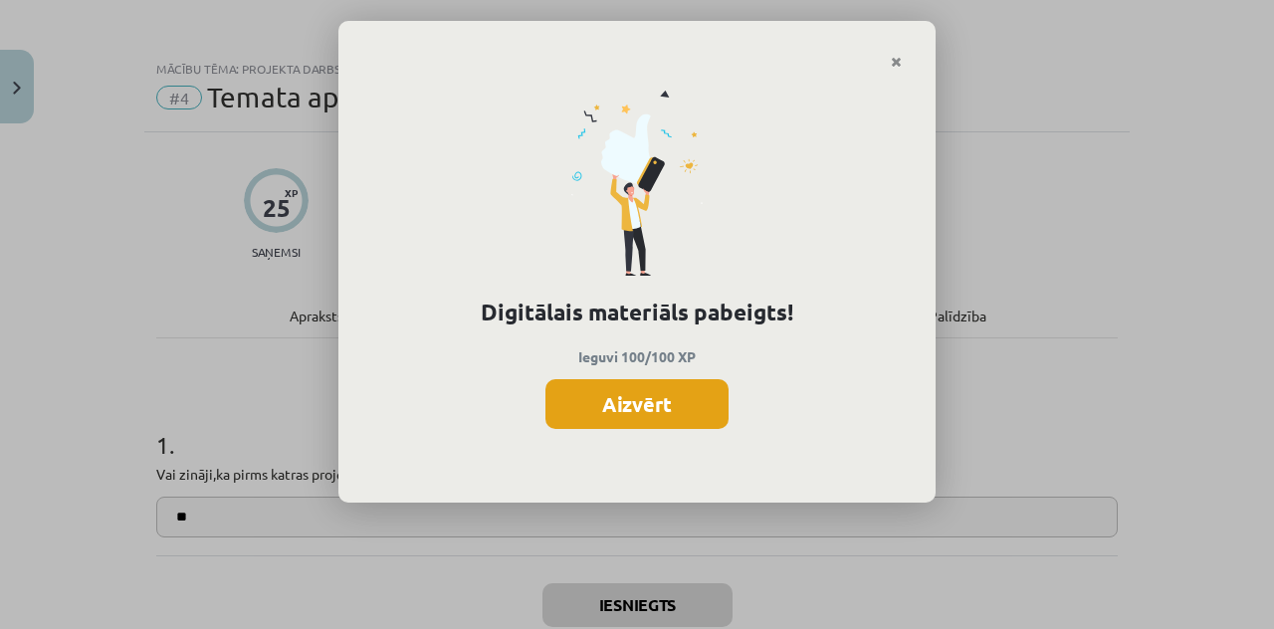
click at [673, 389] on button "Aizvērt" at bounding box center [636, 404] width 183 height 50
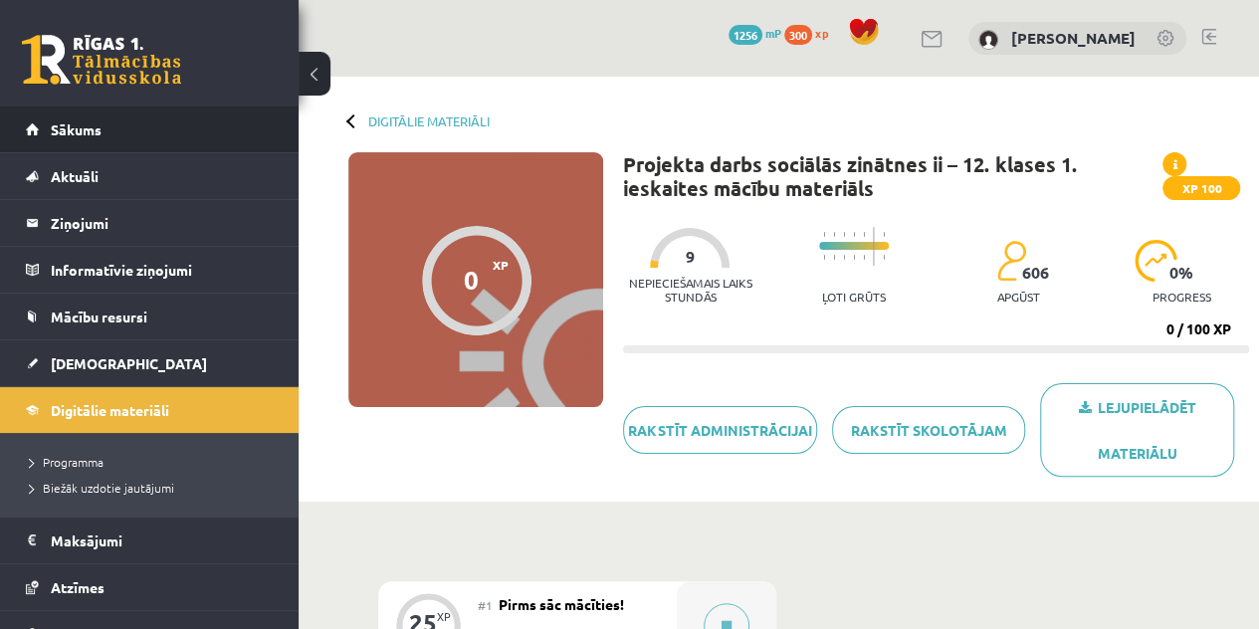
click at [270, 132] on li "Sākums" at bounding box center [149, 129] width 299 height 47
click at [253, 133] on link "Sākums" at bounding box center [150, 129] width 248 height 46
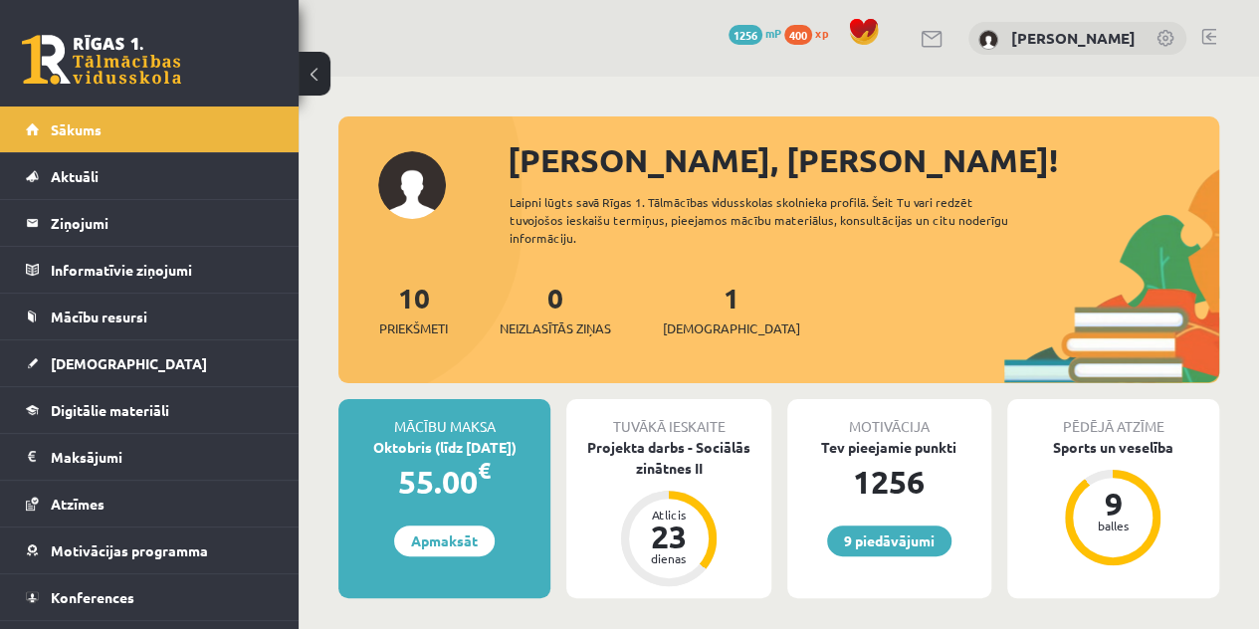
click at [685, 282] on div "1 Ieskaites" at bounding box center [731, 308] width 137 height 62
click at [655, 297] on div "10 Priekšmeti 0 Neizlasītās ziņas 1 Ieskaites" at bounding box center [778, 330] width 881 height 106
click at [703, 322] on span "[DEMOGRAPHIC_DATA]" at bounding box center [731, 328] width 137 height 20
